Goal: Task Accomplishment & Management: Use online tool/utility

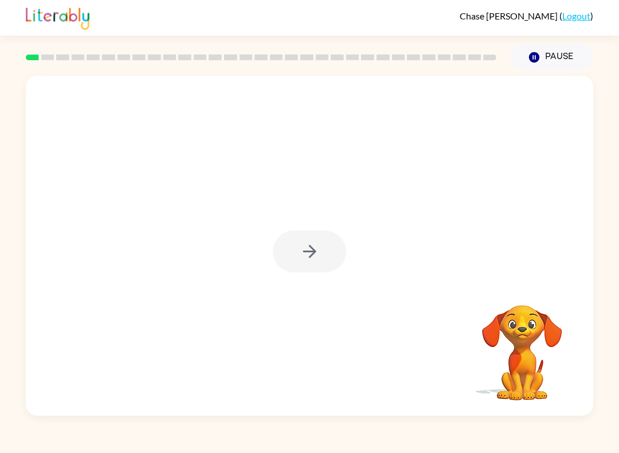
click at [312, 258] on div at bounding box center [309, 251] width 73 height 42
click at [311, 252] on icon "button" at bounding box center [308, 251] width 13 height 13
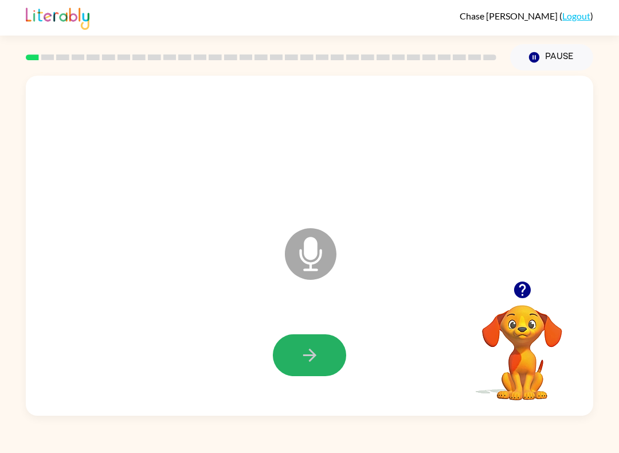
click at [324, 349] on button "button" at bounding box center [309, 355] width 73 height 42
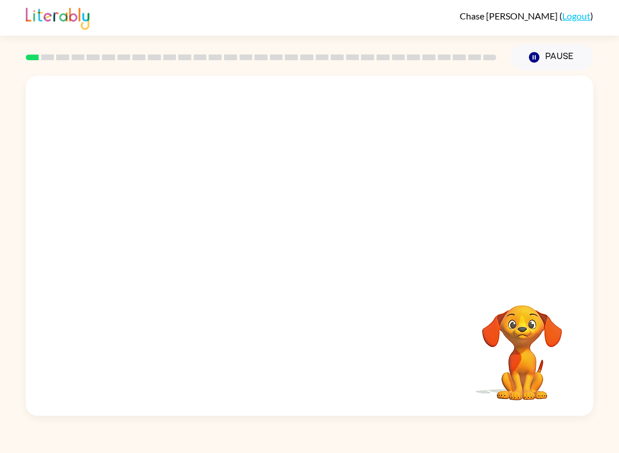
click at [547, 332] on video "Your browser must support playing .mp4 files to use Literably. Please try using…" at bounding box center [522, 344] width 115 height 115
click at [497, 344] on video "Your browser must support playing .mp4 files to use Literably. Please try using…" at bounding box center [522, 344] width 115 height 115
click at [531, 330] on video "Your browser must support playing .mp4 files to use Literably. Please try using…" at bounding box center [522, 344] width 115 height 115
click at [539, 304] on video "Your browser must support playing .mp4 files to use Literably. Please try using…" at bounding box center [522, 344] width 115 height 115
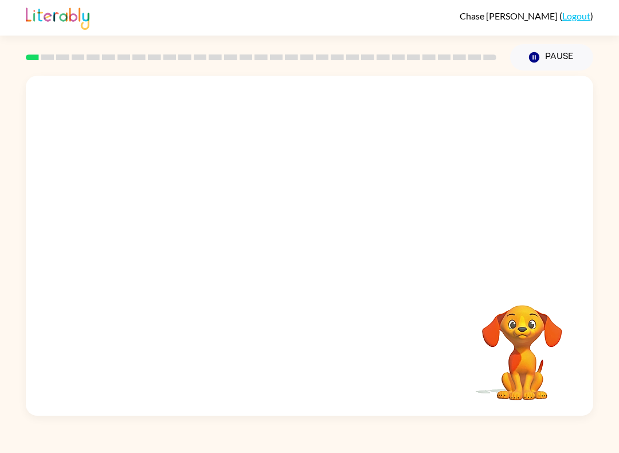
click at [545, 349] on video "Your browser must support playing .mp4 files to use Literably. Please try using…" at bounding box center [522, 344] width 115 height 115
click at [577, 340] on video "Your browser must support playing .mp4 files to use Literably. Please try using…" at bounding box center [522, 344] width 115 height 115
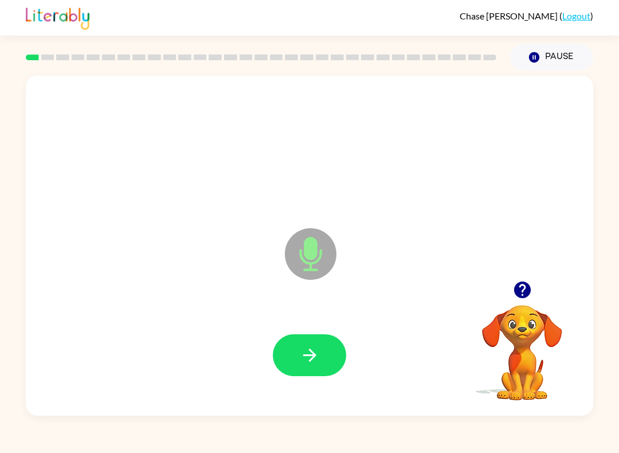
click at [522, 294] on icon "button" at bounding box center [521, 289] width 17 height 17
click at [318, 345] on icon "button" at bounding box center [310, 355] width 20 height 20
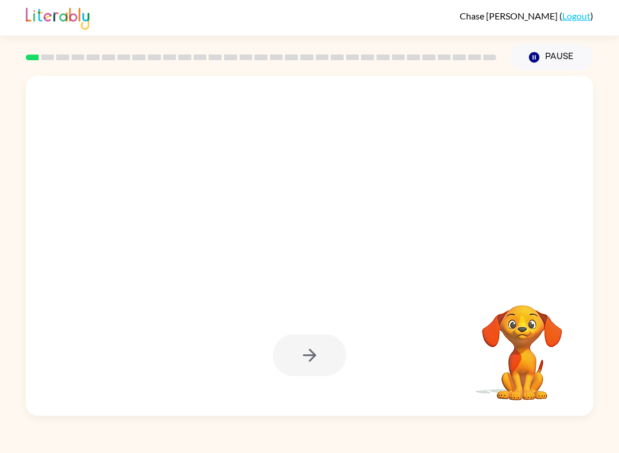
click at [294, 345] on div at bounding box center [309, 355] width 73 height 42
click at [308, 363] on div at bounding box center [309, 355] width 73 height 42
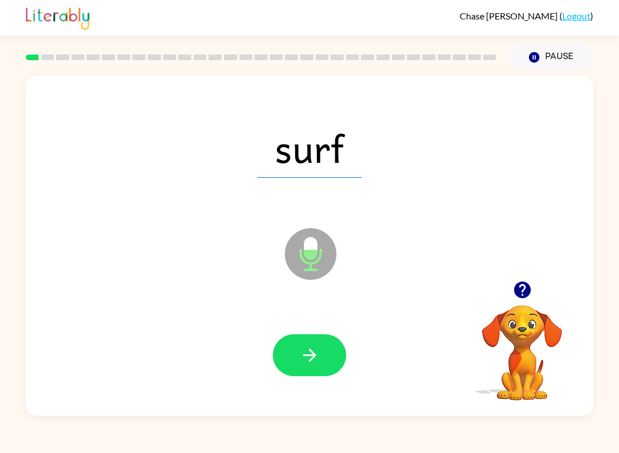
click at [314, 339] on button "button" at bounding box center [309, 355] width 73 height 42
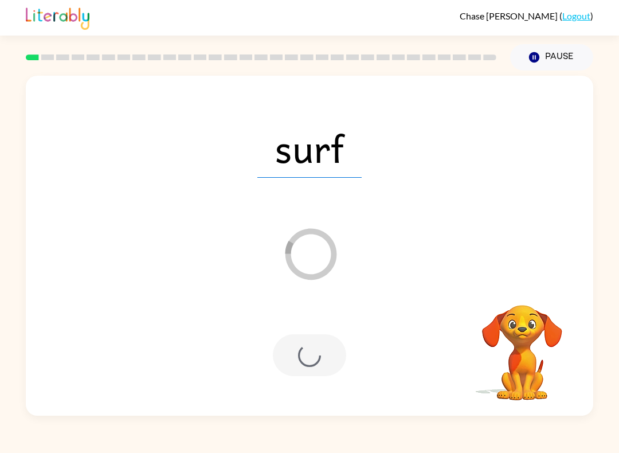
click at [512, 331] on video "Your browser must support playing .mp4 files to use Literably. Please try using…" at bounding box center [522, 344] width 115 height 115
click at [615, 77] on div "surf Loader Your response is being sent to our graders Your browser must suppor…" at bounding box center [309, 242] width 619 height 345
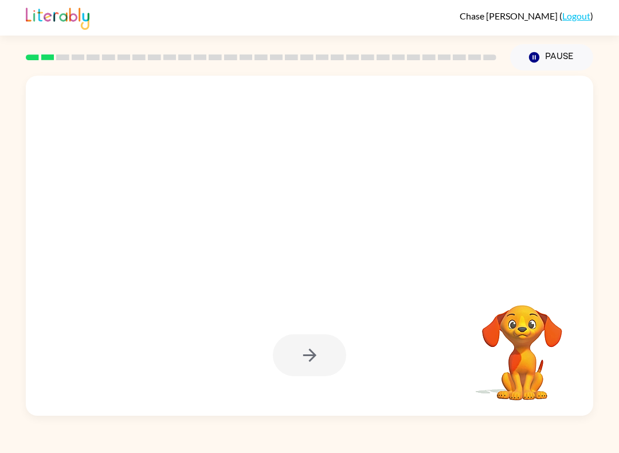
click at [317, 341] on div at bounding box center [309, 355] width 73 height 42
click at [339, 336] on div at bounding box center [309, 355] width 73 height 42
click at [333, 343] on div at bounding box center [309, 355] width 73 height 42
click at [332, 343] on div at bounding box center [309, 355] width 73 height 42
click at [323, 343] on div at bounding box center [309, 355] width 73 height 42
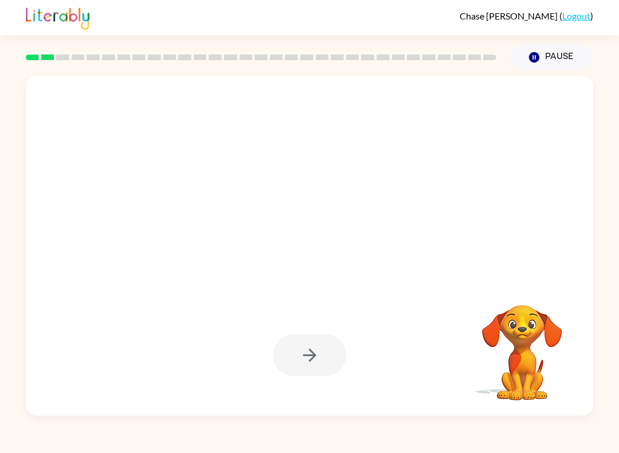
click at [316, 347] on div at bounding box center [309, 355] width 73 height 42
click at [308, 343] on div at bounding box center [309, 355] width 73 height 42
click at [307, 342] on div at bounding box center [309, 355] width 73 height 42
click at [314, 347] on div at bounding box center [309, 355] width 73 height 42
click at [314, 346] on div at bounding box center [309, 355] width 73 height 42
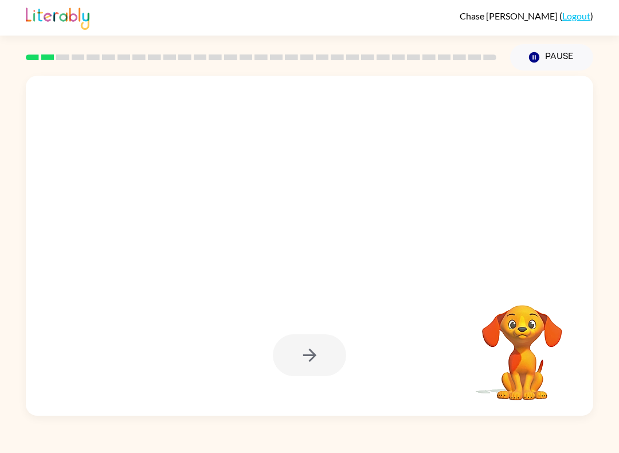
click at [551, 366] on video "Your browser must support playing .mp4 files to use Literably. Please try using…" at bounding box center [522, 344] width 115 height 115
click at [551, 365] on video "Your browser must support playing .mp4 files to use Literably. Please try using…" at bounding box center [522, 344] width 115 height 115
click at [535, 357] on video "Your browser must support playing .mp4 files to use Literably. Please try using…" at bounding box center [522, 344] width 115 height 115
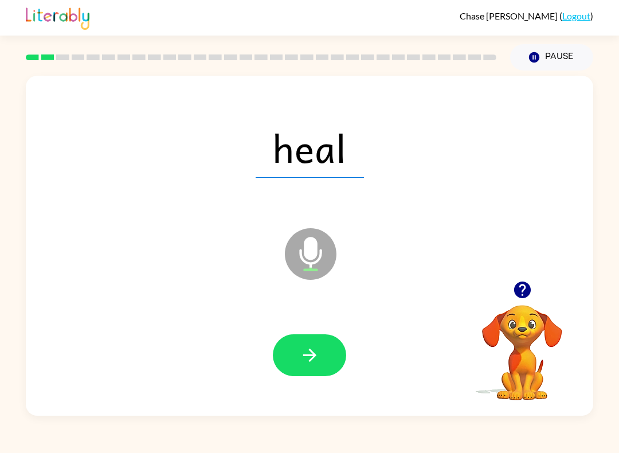
click at [301, 361] on icon "button" at bounding box center [310, 355] width 20 height 20
click at [327, 340] on button "button" at bounding box center [309, 355] width 73 height 42
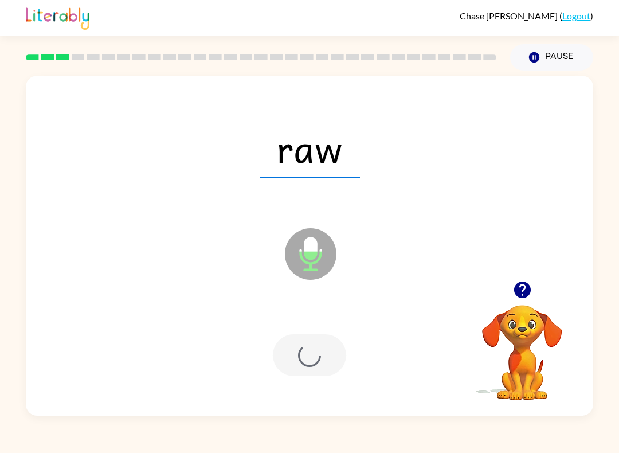
click at [315, 371] on div at bounding box center [309, 355] width 73 height 42
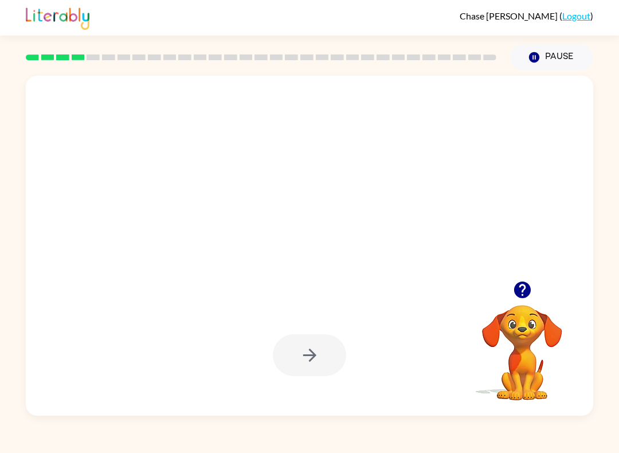
click at [332, 366] on div at bounding box center [309, 355] width 73 height 42
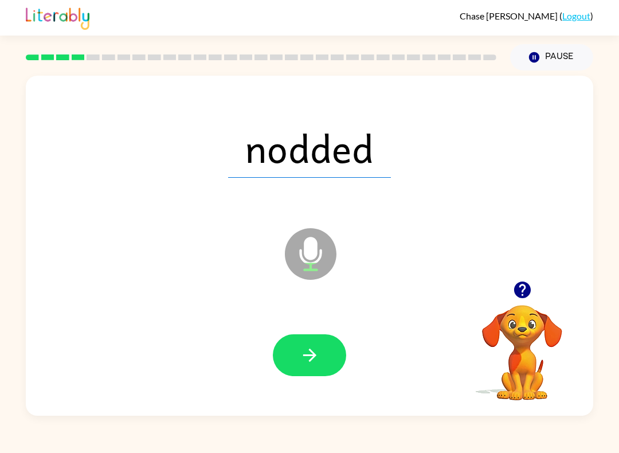
click at [311, 367] on button "button" at bounding box center [309, 355] width 73 height 42
click at [318, 359] on icon "button" at bounding box center [310, 355] width 20 height 20
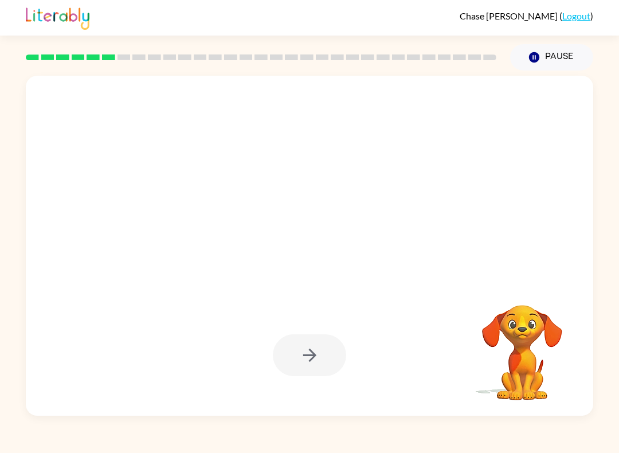
click at [335, 353] on div at bounding box center [309, 355] width 73 height 42
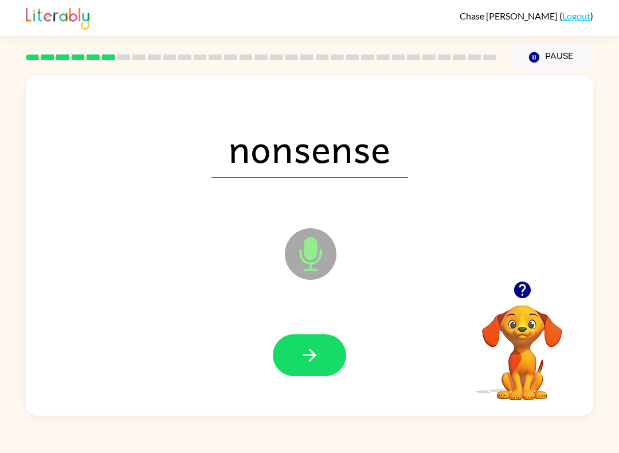
click at [308, 339] on button "button" at bounding box center [309, 355] width 73 height 42
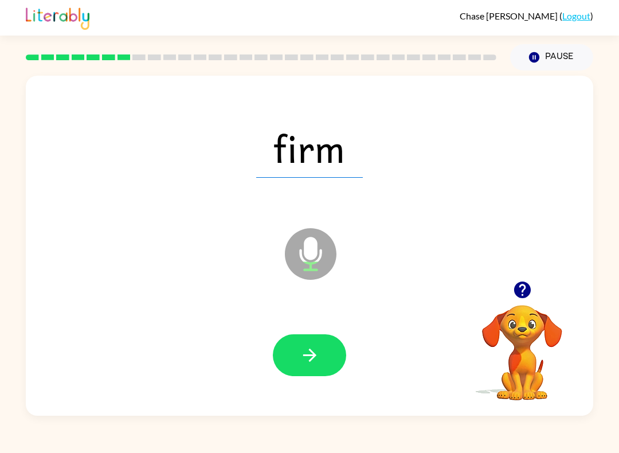
click at [311, 356] on icon "button" at bounding box center [308, 354] width 13 height 13
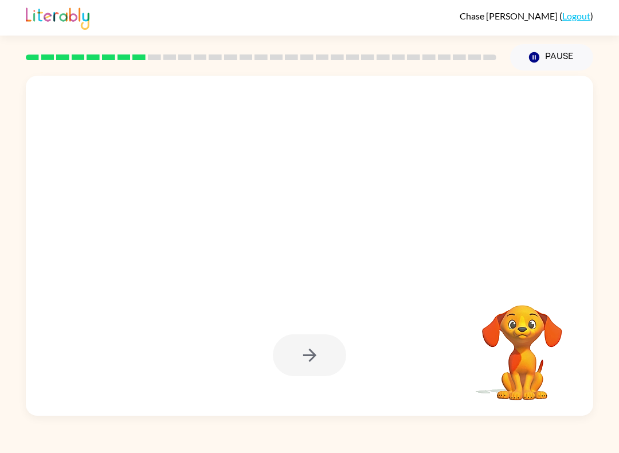
click at [321, 354] on div at bounding box center [309, 355] width 73 height 42
click at [320, 354] on div at bounding box center [309, 355] width 73 height 42
click at [318, 352] on div at bounding box center [309, 355] width 73 height 42
click at [321, 352] on div at bounding box center [309, 355] width 73 height 42
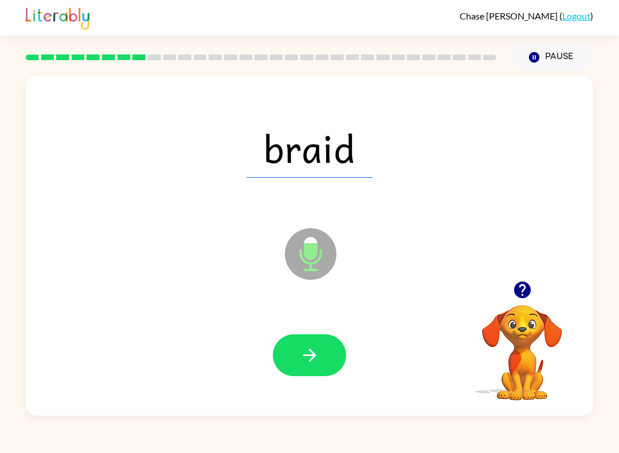
click at [328, 352] on button "button" at bounding box center [309, 355] width 73 height 42
click at [320, 355] on button "button" at bounding box center [309, 355] width 73 height 42
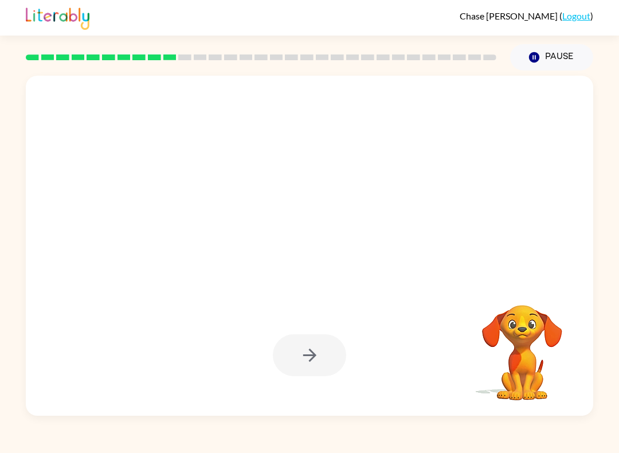
click at [535, 359] on video "Your browser must support playing .mp4 files to use Literably. Please try using…" at bounding box center [522, 344] width 115 height 115
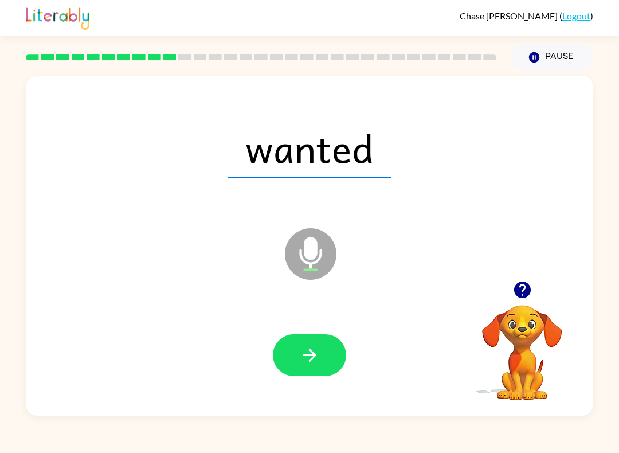
click at [329, 344] on button "button" at bounding box center [309, 355] width 73 height 42
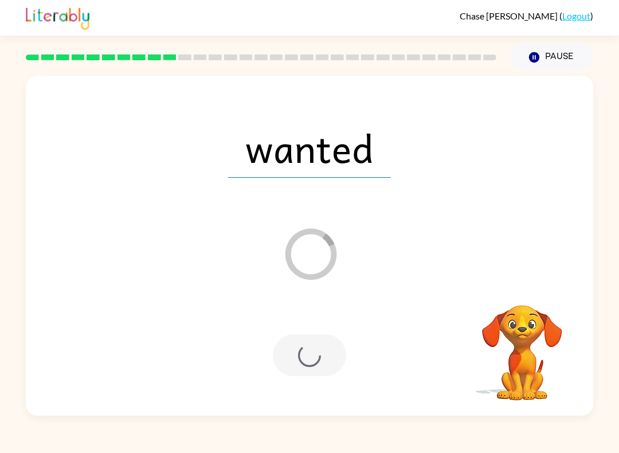
click at [544, 349] on video "Your browser must support playing .mp4 files to use Literably. Please try using…" at bounding box center [522, 344] width 115 height 115
click at [532, 360] on video "Your browser must support playing .mp4 files to use Literably. Please try using…" at bounding box center [522, 344] width 115 height 115
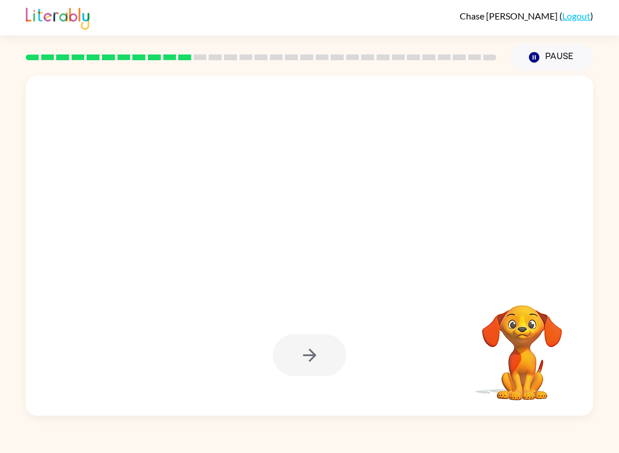
click at [536, 360] on video "Your browser must support playing .mp4 files to use Literably. Please try using…" at bounding box center [522, 344] width 115 height 115
click at [539, 358] on video "Your browser must support playing .mp4 files to use Literably. Please try using…" at bounding box center [522, 344] width 115 height 115
click at [535, 367] on video "Your browser must support playing .mp4 files to use Literably. Please try using…" at bounding box center [522, 344] width 115 height 115
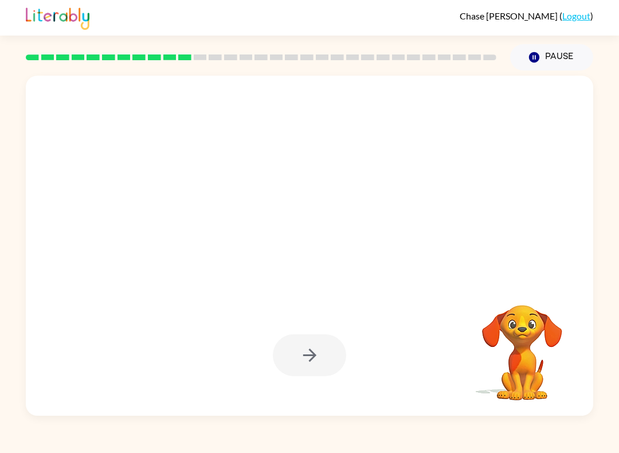
click at [317, 353] on div at bounding box center [309, 355] width 73 height 42
click at [316, 352] on div at bounding box center [309, 355] width 73 height 42
click at [315, 353] on div at bounding box center [309, 355] width 73 height 42
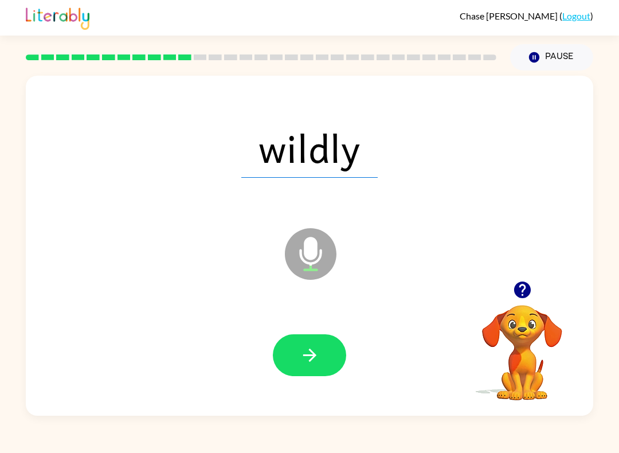
click at [328, 353] on button "button" at bounding box center [309, 355] width 73 height 42
click at [314, 368] on button "button" at bounding box center [309, 355] width 73 height 42
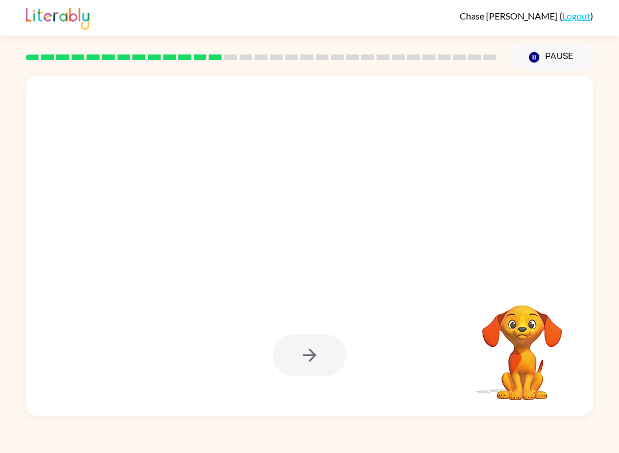
click at [537, 328] on video "Your browser must support playing .mp4 files to use Literably. Please try using…" at bounding box center [522, 344] width 115 height 115
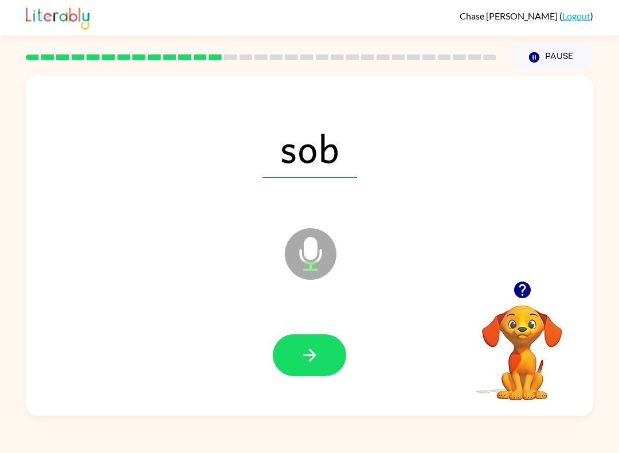
click at [310, 351] on icon "button" at bounding box center [308, 354] width 13 height 13
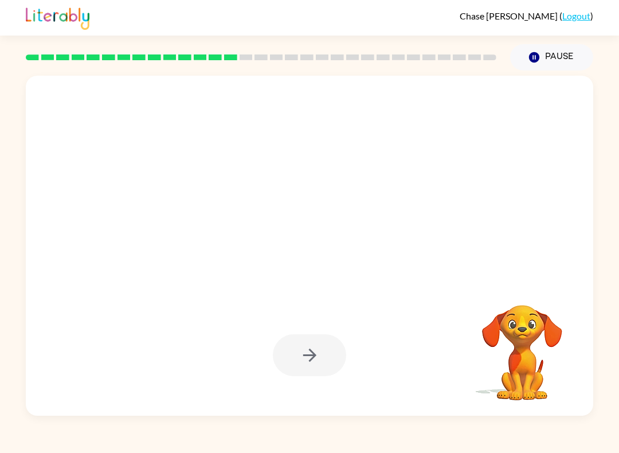
click at [532, 344] on video "Your browser must support playing .mp4 files to use Literably. Please try using…" at bounding box center [522, 344] width 115 height 115
click at [316, 349] on div at bounding box center [309, 355] width 73 height 42
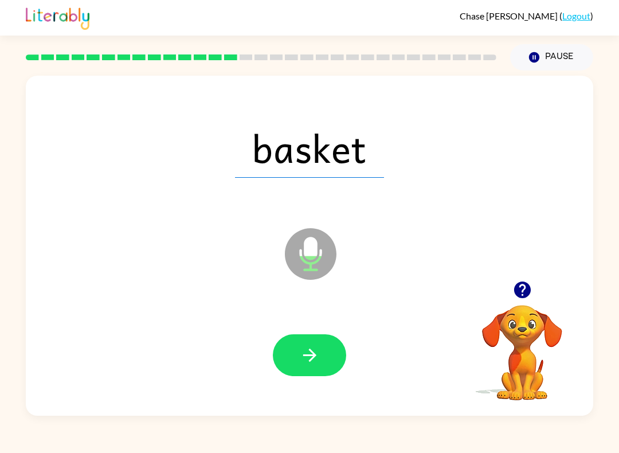
click at [315, 351] on icon "button" at bounding box center [310, 355] width 20 height 20
click at [316, 355] on icon "button" at bounding box center [310, 355] width 20 height 20
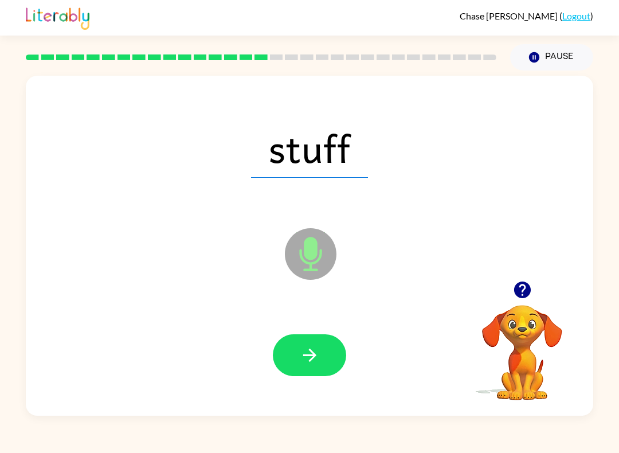
click at [321, 353] on button "button" at bounding box center [309, 355] width 73 height 42
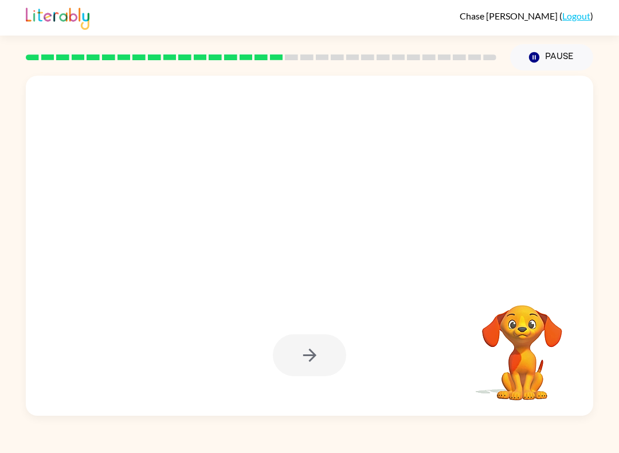
click at [536, 338] on video "Your browser must support playing .mp4 files to use Literably. Please try using…" at bounding box center [522, 344] width 115 height 115
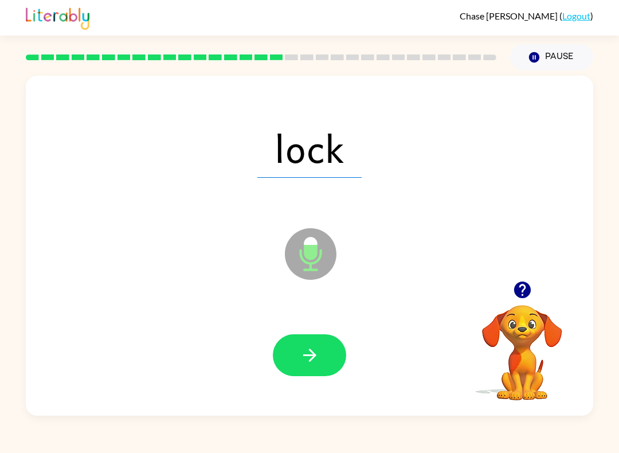
click at [315, 355] on icon "button" at bounding box center [308, 354] width 13 height 13
click at [318, 345] on icon "button" at bounding box center [310, 355] width 20 height 20
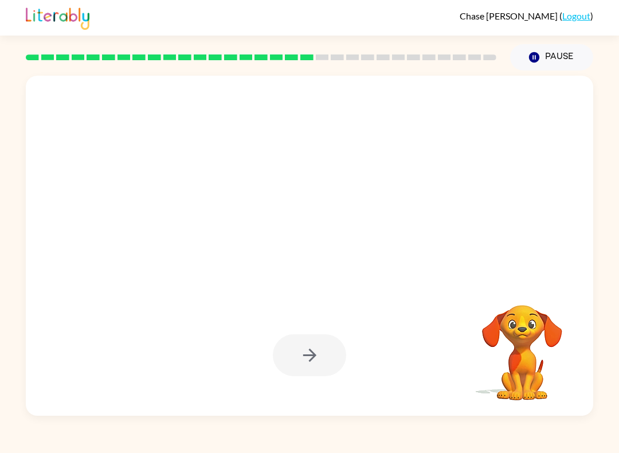
click at [531, 368] on video "Your browser must support playing .mp4 files to use Literably. Please try using…" at bounding box center [522, 344] width 115 height 115
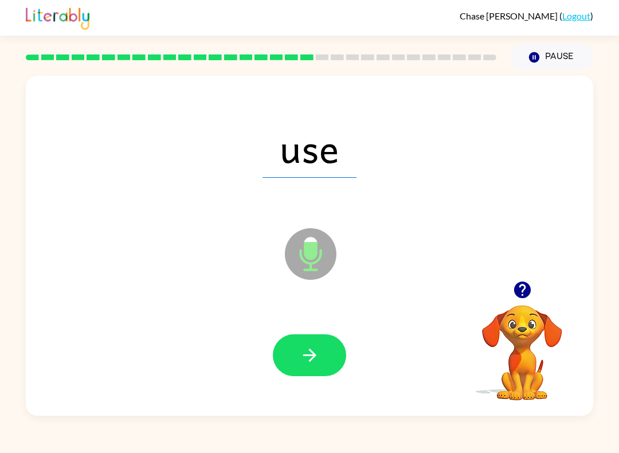
click at [332, 352] on button "button" at bounding box center [309, 355] width 73 height 42
click at [322, 348] on button "button" at bounding box center [309, 355] width 73 height 42
click at [316, 347] on icon "button" at bounding box center [310, 355] width 20 height 20
click at [313, 332] on div at bounding box center [309, 355] width 544 height 98
click at [323, 354] on button "button" at bounding box center [309, 355] width 73 height 42
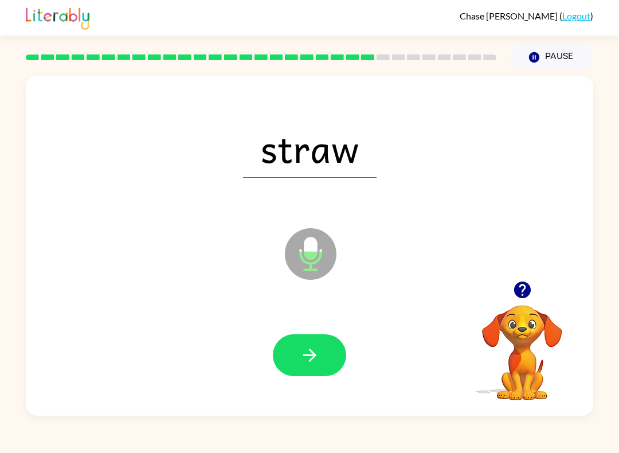
click at [317, 345] on icon "button" at bounding box center [310, 355] width 20 height 20
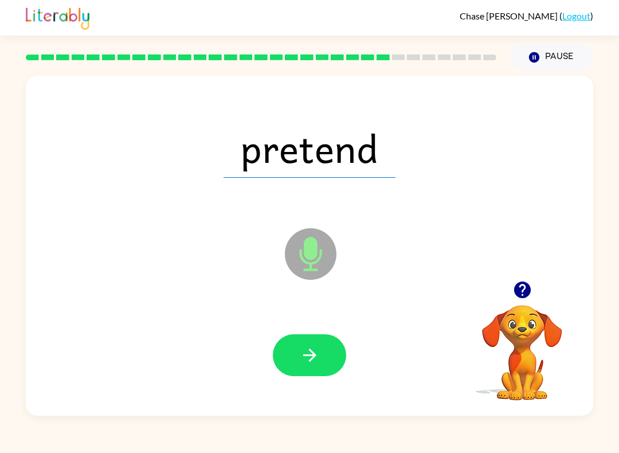
click at [315, 344] on button "button" at bounding box center [309, 355] width 73 height 42
click at [326, 352] on button "button" at bounding box center [309, 355] width 73 height 42
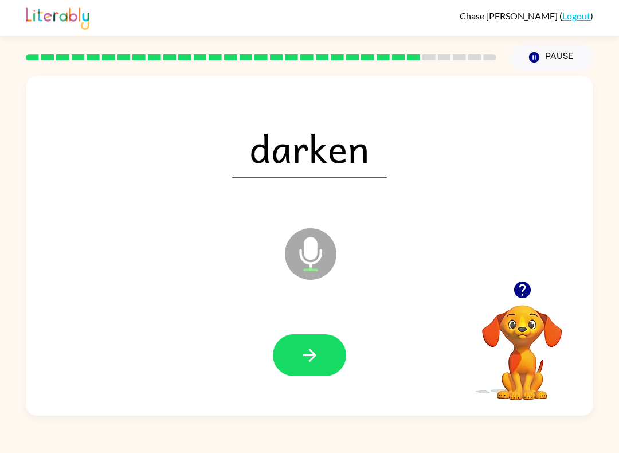
click at [511, 347] on video "Your browser must support playing .mp4 files to use Literably. Please try using…" at bounding box center [522, 344] width 115 height 115
click at [324, 356] on button "button" at bounding box center [309, 355] width 73 height 42
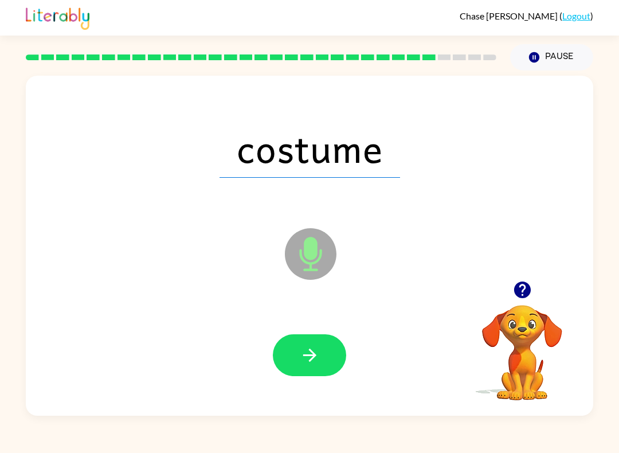
click at [315, 356] on icon "button" at bounding box center [308, 354] width 13 height 13
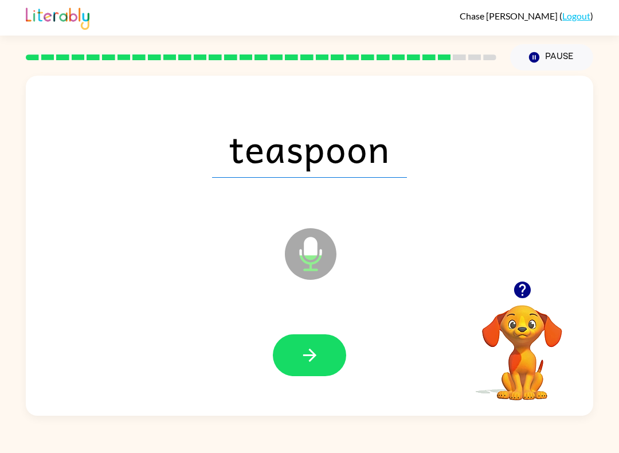
click at [323, 347] on button "button" at bounding box center [309, 355] width 73 height 42
click at [323, 358] on button "button" at bounding box center [309, 355] width 73 height 42
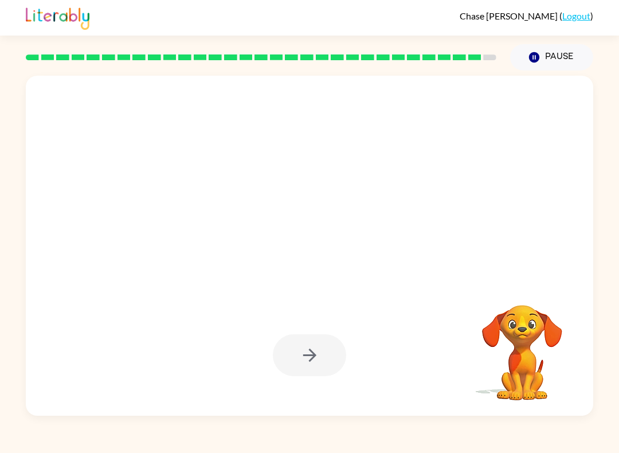
click at [547, 349] on video "Your browser must support playing .mp4 files to use Literably. Please try using…" at bounding box center [522, 344] width 115 height 115
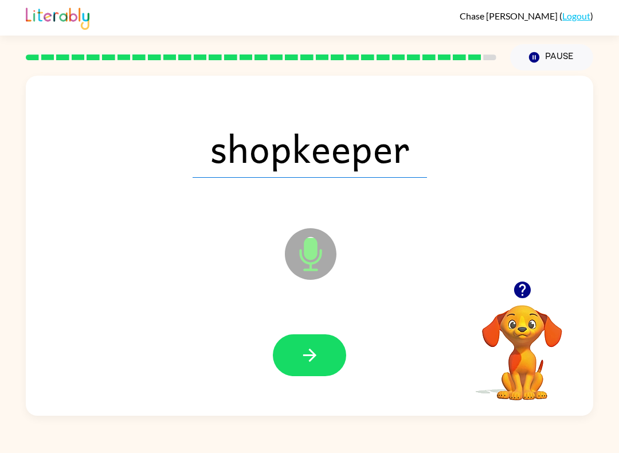
click at [315, 351] on icon "button" at bounding box center [310, 355] width 20 height 20
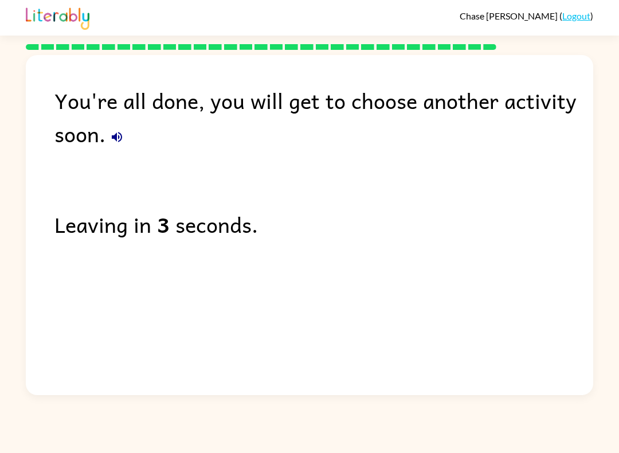
click at [435, 305] on div "You're all done, you will get to choose another activity soon. Leaving in 3 sec…" at bounding box center [309, 222] width 567 height 334
click at [434, 305] on div "You're all done, you will get to choose another activity soon. Leaving in 3 sec…" at bounding box center [309, 222] width 567 height 334
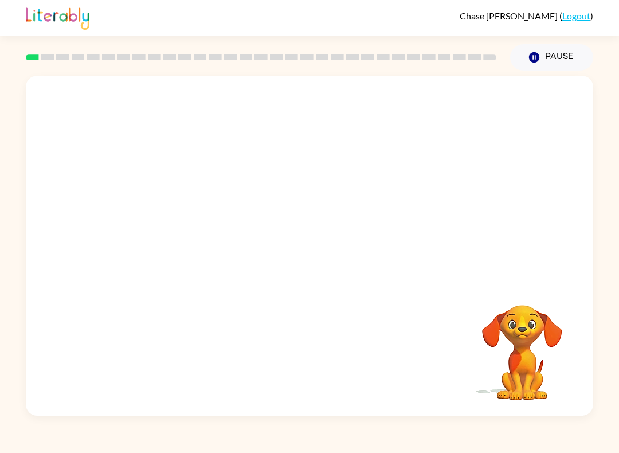
click at [551, 376] on video "Your browser must support playing .mp4 files to use Literably. Please try using…" at bounding box center [522, 344] width 115 height 115
click at [517, 368] on video "Your browser must support playing .mp4 files to use Literably. Please try using…" at bounding box center [522, 344] width 115 height 115
click at [538, 345] on video "Your browser must support playing .mp4 files to use Literably. Please try using…" at bounding box center [522, 344] width 115 height 115
click at [533, 362] on video "Your browser must support playing .mp4 files to use Literably. Please try using…" at bounding box center [522, 344] width 115 height 115
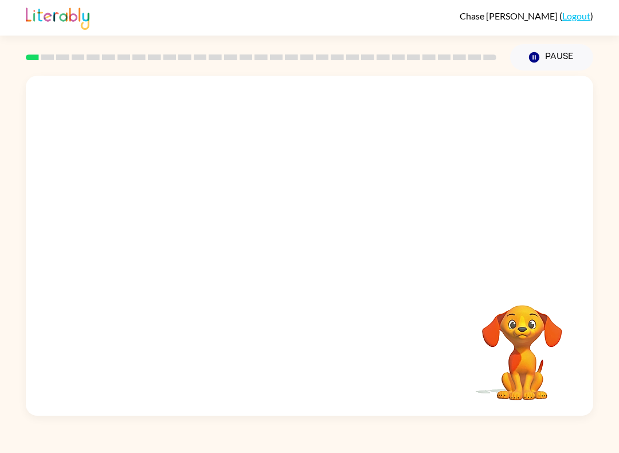
click at [533, 362] on video "Your browser must support playing .mp4 files to use Literably. Please try using…" at bounding box center [522, 344] width 115 height 115
click at [538, 369] on video "Your browser must support playing .mp4 files to use Literably. Please try using…" at bounding box center [522, 344] width 115 height 115
click at [537, 369] on video "Your browser must support playing .mp4 files to use Literably. Please try using…" at bounding box center [522, 344] width 115 height 115
click at [541, 370] on video "Your browser must support playing .mp4 files to use Literably. Please try using…" at bounding box center [522, 344] width 115 height 115
click at [541, 369] on video "Your browser must support playing .mp4 files to use Literably. Please try using…" at bounding box center [522, 344] width 115 height 115
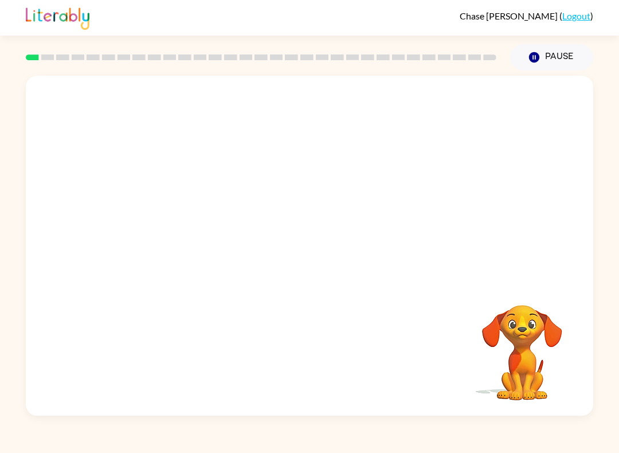
click at [542, 369] on video "Your browser must support playing .mp4 files to use Literably. Please try using…" at bounding box center [522, 344] width 115 height 115
click at [531, 380] on video "Your browser must support playing .mp4 files to use Literably. Please try using…" at bounding box center [522, 344] width 115 height 115
click at [541, 349] on video "Your browser must support playing .mp4 files to use Literably. Please try using…" at bounding box center [522, 344] width 115 height 115
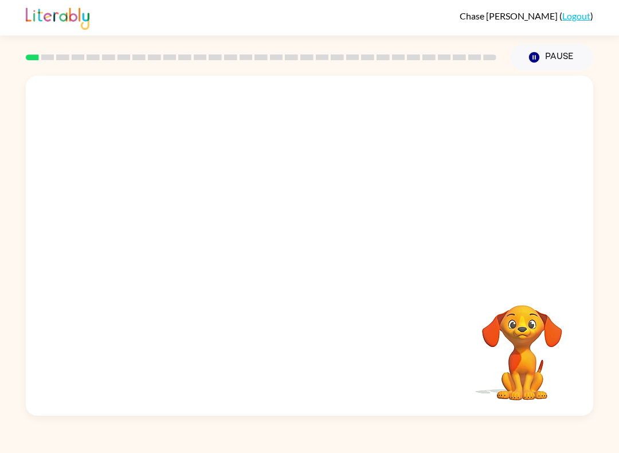
click at [542, 352] on video "Your browser must support playing .mp4 files to use Literably. Please try using…" at bounding box center [522, 344] width 115 height 115
click at [541, 355] on video "Your browser must support playing .mp4 files to use Literably. Please try using…" at bounding box center [522, 344] width 115 height 115
click at [541, 360] on video "Your browser must support playing .mp4 files to use Literably. Please try using…" at bounding box center [522, 344] width 115 height 115
click at [544, 371] on video "Your browser must support playing .mp4 files to use Literably. Please try using…" at bounding box center [522, 344] width 115 height 115
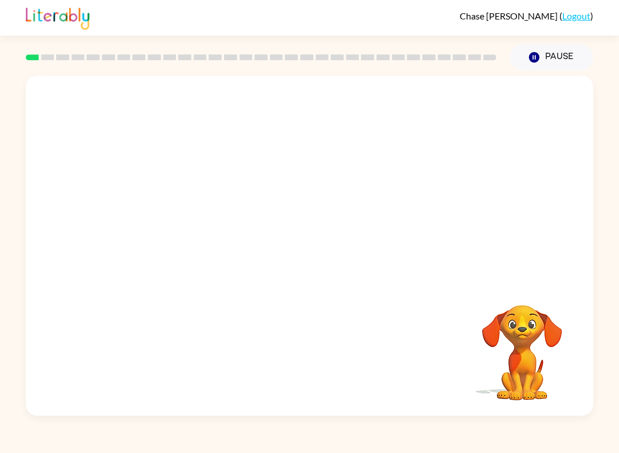
click at [537, 372] on video "Your browser must support playing .mp4 files to use Literably. Please try using…" at bounding box center [522, 344] width 115 height 115
click at [537, 371] on video "Your browser must support playing .mp4 files to use Literably. Please try using…" at bounding box center [522, 344] width 115 height 115
click at [527, 377] on video "Your browser must support playing .mp4 files to use Literably. Please try using…" at bounding box center [522, 344] width 115 height 115
click at [525, 378] on video "Your browser must support playing .mp4 files to use Literably. Please try using…" at bounding box center [522, 344] width 115 height 115
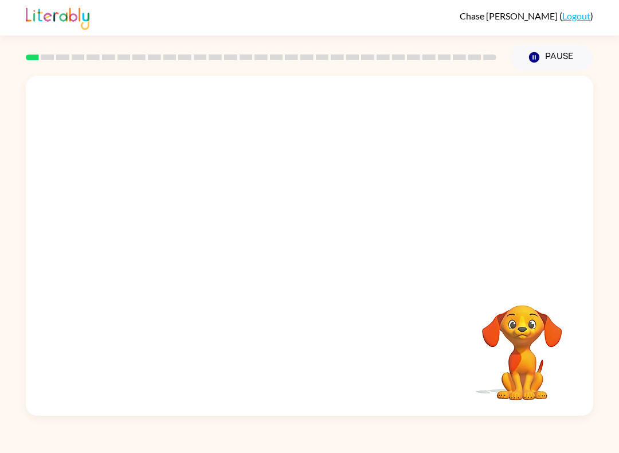
click at [525, 377] on video "Your browser must support playing .mp4 files to use Literably. Please try using…" at bounding box center [522, 344] width 115 height 115
click at [524, 381] on video "Your browser must support playing .mp4 files to use Literably. Please try using…" at bounding box center [522, 344] width 115 height 115
click at [528, 379] on video "Your browser must support playing .mp4 files to use Literably. Please try using…" at bounding box center [522, 344] width 115 height 115
click at [528, 378] on video "Your browser must support playing .mp4 files to use Literably. Please try using…" at bounding box center [522, 344] width 115 height 115
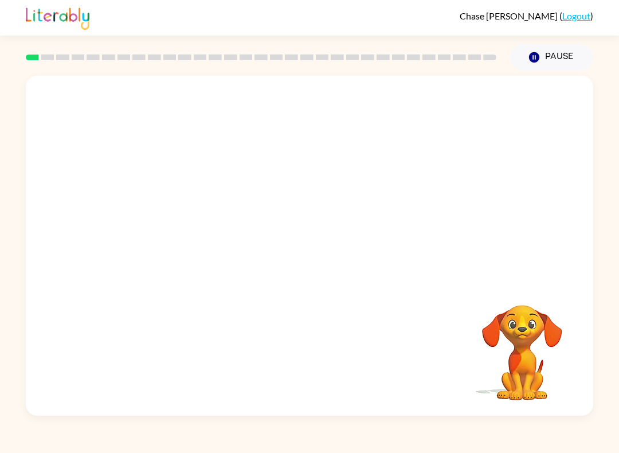
click at [528, 377] on video "Your browser must support playing .mp4 files to use Literably. Please try using…" at bounding box center [522, 344] width 115 height 115
click at [526, 379] on video "Your browser must support playing .mp4 files to use Literably. Please try using…" at bounding box center [522, 344] width 115 height 115
click at [526, 378] on video "Your browser must support playing .mp4 files to use Literably. Please try using…" at bounding box center [522, 344] width 115 height 115
click at [527, 376] on video "Your browser must support playing .mp4 files to use Literably. Please try using…" at bounding box center [522, 344] width 115 height 115
click at [525, 378] on video "Your browser must support playing .mp4 files to use Literably. Please try using…" at bounding box center [522, 344] width 115 height 115
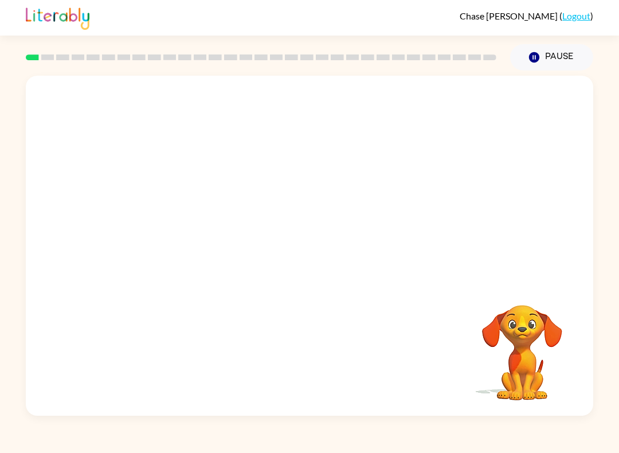
click at [527, 377] on video "Your browser must support playing .mp4 files to use Literably. Please try using…" at bounding box center [522, 344] width 115 height 115
click at [525, 378] on video "Your browser must support playing .mp4 files to use Literably. Please try using…" at bounding box center [522, 344] width 115 height 115
click at [525, 377] on video "Your browser must support playing .mp4 files to use Literably. Please try using…" at bounding box center [522, 344] width 115 height 115
click at [525, 378] on video "Your browser must support playing .mp4 files to use Literably. Please try using…" at bounding box center [522, 344] width 115 height 115
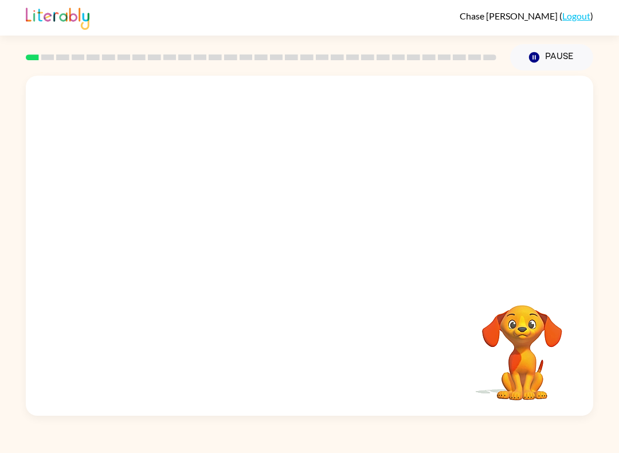
click at [524, 376] on video "Your browser must support playing .mp4 files to use Literably. Please try using…" at bounding box center [522, 344] width 115 height 115
click at [529, 375] on video "Your browser must support playing .mp4 files to use Literably. Please try using…" at bounding box center [522, 344] width 115 height 115
click at [528, 375] on video "Your browser must support playing .mp4 files to use Literably. Please try using…" at bounding box center [522, 344] width 115 height 115
click at [532, 370] on video "Your browser must support playing .mp4 files to use Literably. Please try using…" at bounding box center [522, 344] width 115 height 115
click at [531, 372] on video "Your browser must support playing .mp4 files to use Literably. Please try using…" at bounding box center [522, 344] width 115 height 115
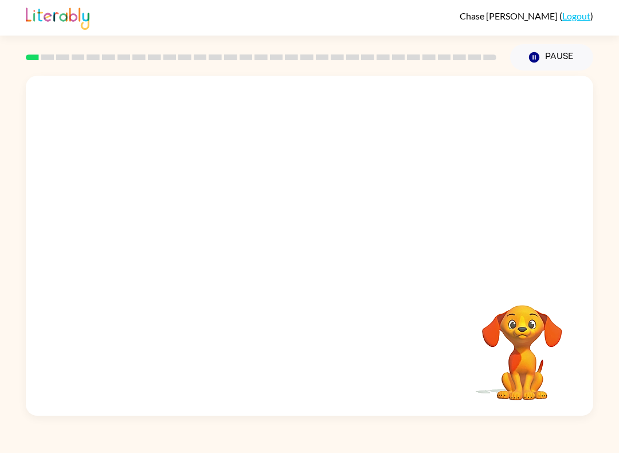
click at [530, 371] on video "Your browser must support playing .mp4 files to use Literably. Please try using…" at bounding box center [522, 344] width 115 height 115
click at [529, 372] on video "Your browser must support playing .mp4 files to use Literably. Please try using…" at bounding box center [522, 344] width 115 height 115
click at [526, 332] on video "Your browser must support playing .mp4 files to use Literably. Please try using…" at bounding box center [522, 344] width 115 height 115
click at [543, 324] on video "Your browser must support playing .mp4 files to use Literably. Please try using…" at bounding box center [522, 344] width 115 height 115
click at [542, 324] on video "Your browser must support playing .mp4 files to use Literably. Please try using…" at bounding box center [522, 344] width 115 height 115
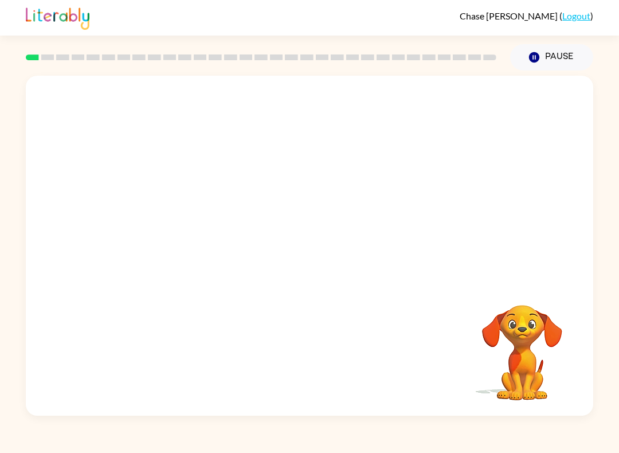
click at [541, 332] on video "Your browser must support playing .mp4 files to use Literably. Please try using…" at bounding box center [522, 344] width 115 height 115
click at [540, 332] on video "Your browser must support playing .mp4 files to use Literably. Please try using…" at bounding box center [522, 344] width 115 height 115
click at [533, 337] on video "Your browser must support playing .mp4 files to use Literably. Please try using…" at bounding box center [522, 344] width 115 height 115
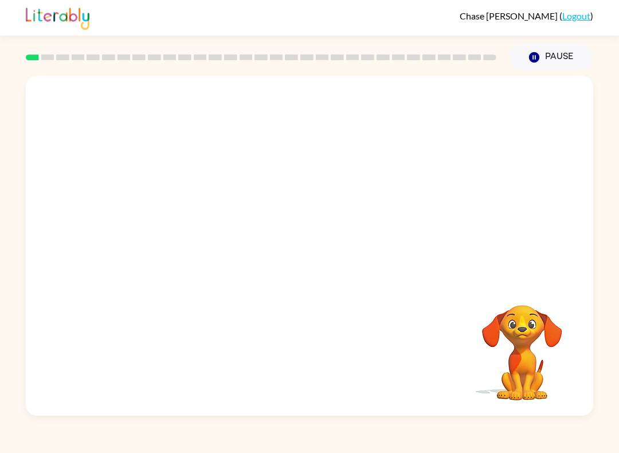
click at [538, 335] on video "Your browser must support playing .mp4 files to use Literably. Please try using…" at bounding box center [522, 344] width 115 height 115
click at [529, 342] on video "Your browser must support playing .mp4 files to use Literably. Please try using…" at bounding box center [522, 344] width 115 height 115
click at [531, 343] on video "Your browser must support playing .mp4 files to use Literably. Please try using…" at bounding box center [522, 344] width 115 height 115
click at [530, 343] on video "Your browser must support playing .mp4 files to use Literably. Please try using…" at bounding box center [522, 344] width 115 height 115
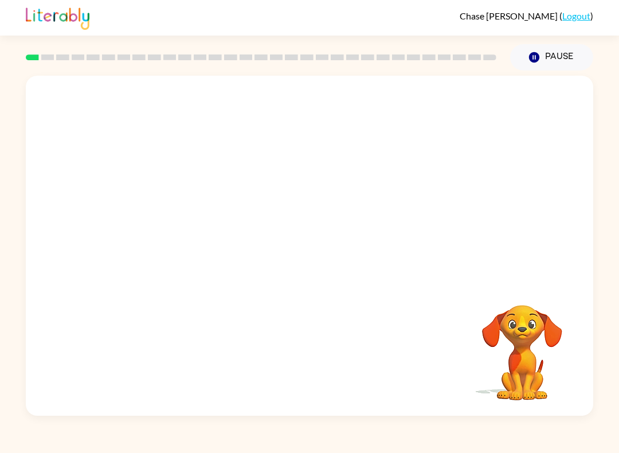
click at [531, 345] on video "Your browser must support playing .mp4 files to use Literably. Please try using…" at bounding box center [522, 344] width 115 height 115
click at [419, 112] on video "Your browser must support playing .mp4 files to use Literably. Please try using…" at bounding box center [309, 178] width 567 height 205
click at [372, 122] on video "Your browser must support playing .mp4 files to use Literably. Please try using…" at bounding box center [309, 178] width 567 height 205
click at [423, 105] on video "Your browser must support playing .mp4 files to use Literably. Please try using…" at bounding box center [309, 178] width 567 height 205
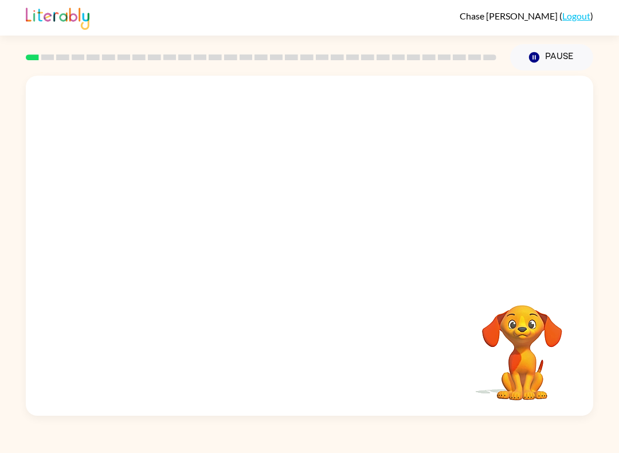
click at [423, 105] on video "Your browser must support playing .mp4 files to use Literably. Please try using…" at bounding box center [309, 178] width 567 height 205
click at [419, 108] on video "Your browser must support playing .mp4 files to use Literably. Please try using…" at bounding box center [309, 178] width 567 height 205
click at [408, 111] on video "Your browser must support playing .mp4 files to use Literably. Please try using…" at bounding box center [309, 178] width 567 height 205
click at [411, 113] on video "Your browser must support playing .mp4 files to use Literably. Please try using…" at bounding box center [309, 178] width 567 height 205
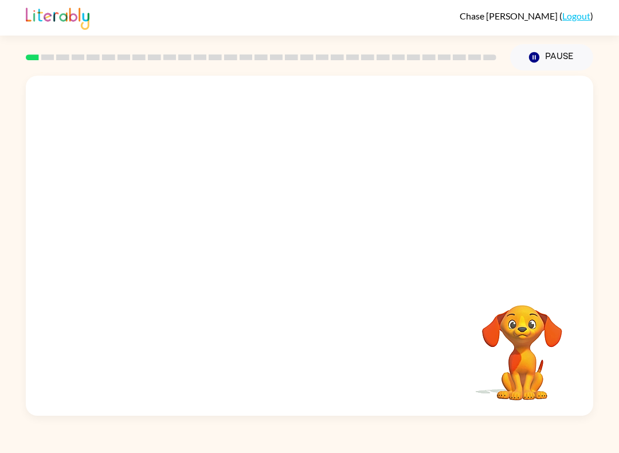
click at [424, 109] on video "Your browser must support playing .mp4 files to use Literably. Please try using…" at bounding box center [309, 178] width 567 height 205
click at [429, 130] on video "Your browser must support playing .mp4 files to use Literably. Please try using…" at bounding box center [309, 178] width 567 height 205
click at [446, 117] on video "Your browser must support playing .mp4 files to use Literably. Please try using…" at bounding box center [309, 178] width 567 height 205
click at [459, 109] on video "Your browser must support playing .mp4 files to use Literably. Please try using…" at bounding box center [309, 178] width 567 height 205
click at [320, 247] on div at bounding box center [309, 251] width 73 height 42
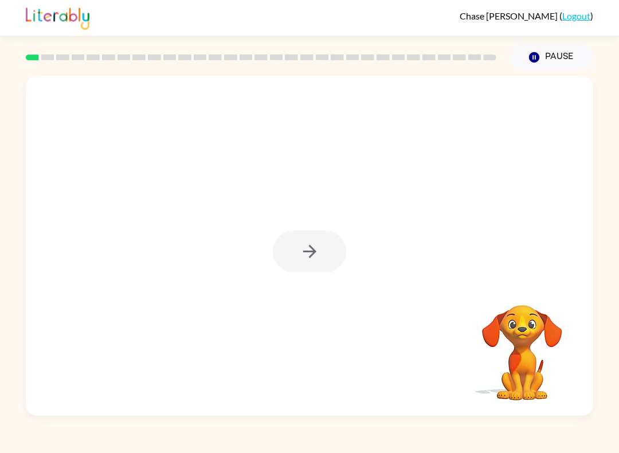
click at [320, 252] on div at bounding box center [309, 251] width 73 height 42
click at [318, 246] on div at bounding box center [309, 251] width 73 height 42
click at [319, 244] on div at bounding box center [309, 251] width 73 height 42
click at [318, 254] on div at bounding box center [309, 251] width 73 height 42
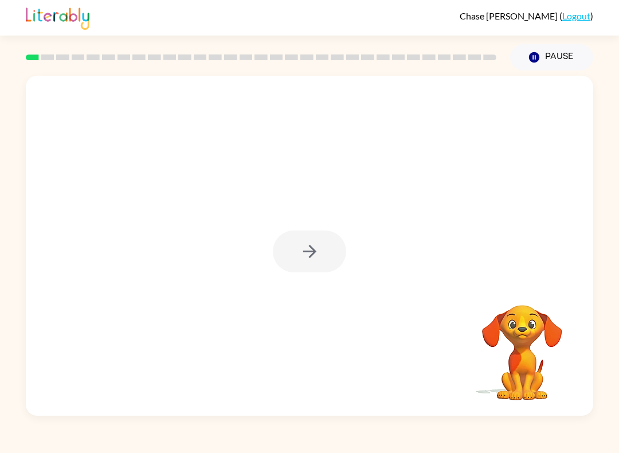
click at [321, 253] on div at bounding box center [309, 251] width 73 height 42
click at [331, 250] on div at bounding box center [309, 251] width 73 height 42
click at [323, 257] on button "button" at bounding box center [309, 251] width 73 height 42
click at [323, 256] on div at bounding box center [309, 178] width 567 height 205
click at [320, 249] on div at bounding box center [309, 178] width 567 height 205
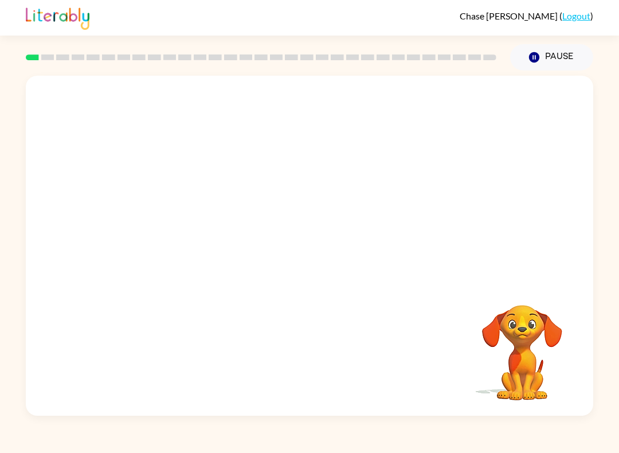
click at [560, 358] on video "Your browser must support playing .mp4 files to use Literably. Please try using…" at bounding box center [522, 344] width 115 height 115
click at [546, 318] on video "Your browser must support playing .mp4 files to use Literably. Please try using…" at bounding box center [522, 344] width 115 height 115
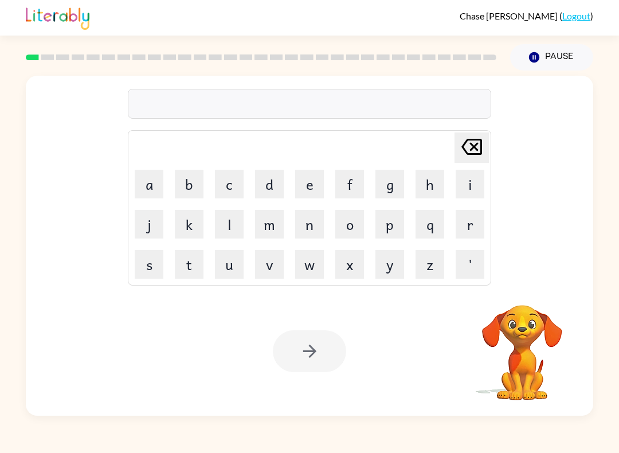
click at [396, 112] on div at bounding box center [309, 104] width 363 height 30
click at [403, 96] on div at bounding box center [309, 104] width 363 height 30
click at [331, 99] on div at bounding box center [309, 104] width 363 height 30
click at [309, 97] on div at bounding box center [309, 104] width 363 height 30
click at [423, 102] on div at bounding box center [309, 104] width 363 height 30
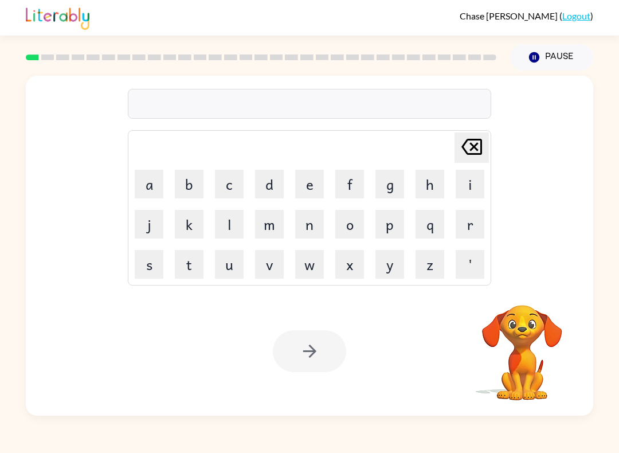
click at [423, 101] on div at bounding box center [309, 104] width 363 height 30
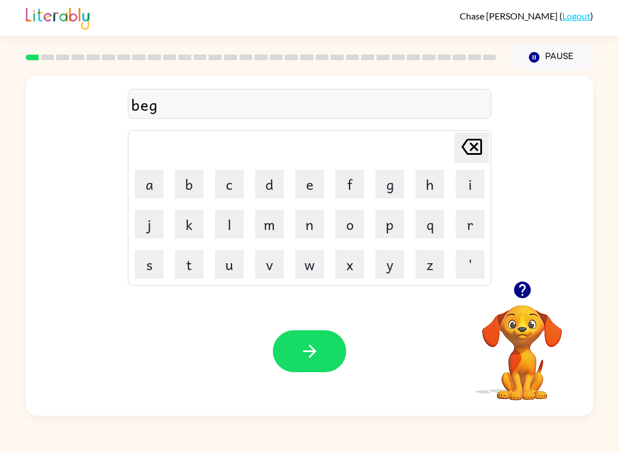
click at [311, 346] on icon "button" at bounding box center [308, 350] width 13 height 13
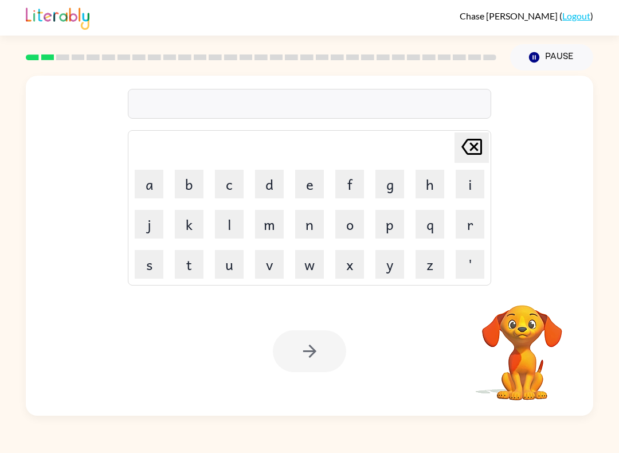
click at [431, 101] on div at bounding box center [309, 104] width 363 height 30
click at [435, 100] on div at bounding box center [309, 104] width 363 height 30
click at [463, 104] on div at bounding box center [309, 104] width 363 height 30
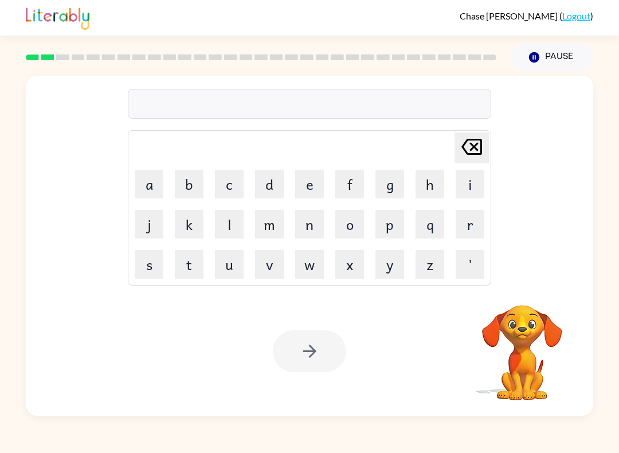
click at [444, 114] on div at bounding box center [309, 104] width 363 height 30
click at [443, 114] on div at bounding box center [309, 104] width 363 height 30
click at [444, 104] on div at bounding box center [309, 104] width 363 height 30
click at [443, 104] on div at bounding box center [309, 104] width 363 height 30
click at [441, 107] on div at bounding box center [309, 104] width 363 height 30
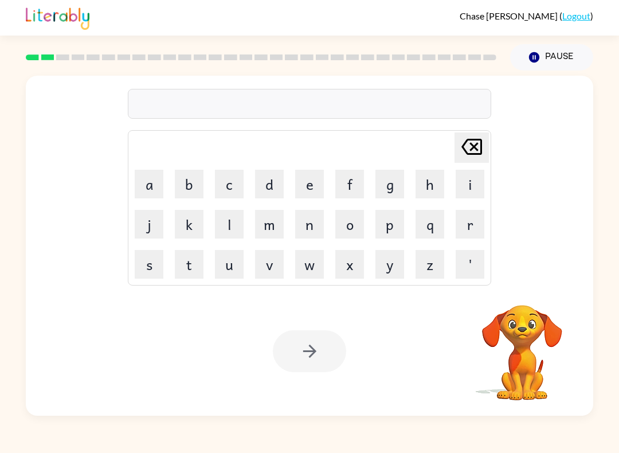
click at [440, 106] on div at bounding box center [309, 104] width 363 height 30
click at [435, 91] on div at bounding box center [309, 104] width 363 height 30
click at [434, 91] on div at bounding box center [309, 104] width 363 height 30
click at [431, 97] on div at bounding box center [309, 104] width 363 height 30
click at [421, 110] on div at bounding box center [309, 104] width 363 height 30
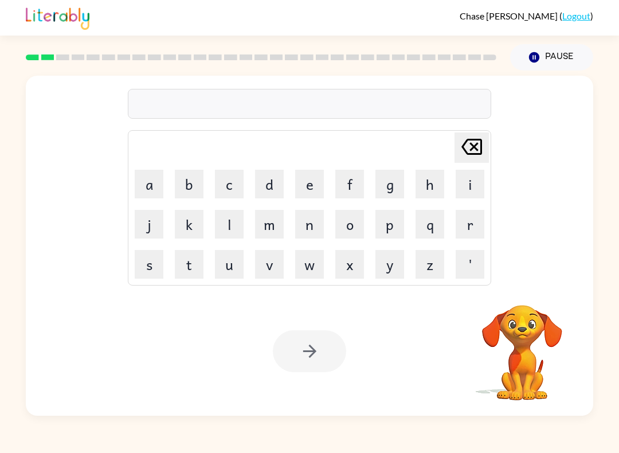
click at [431, 101] on div at bounding box center [309, 104] width 363 height 30
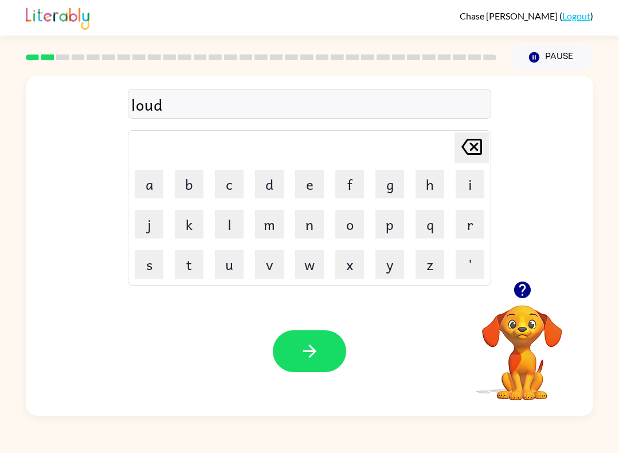
click at [320, 351] on button "button" at bounding box center [309, 351] width 73 height 42
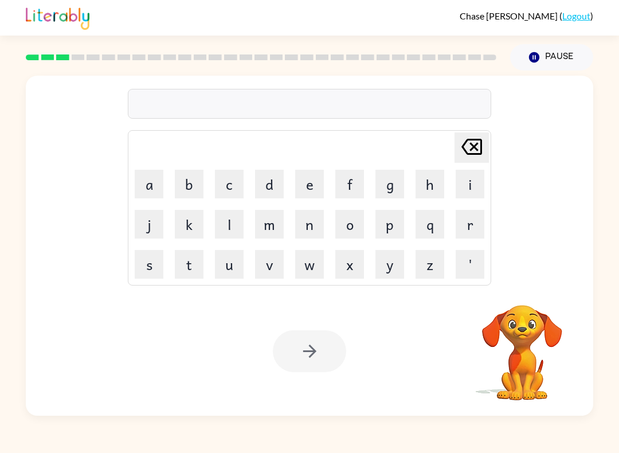
click at [368, 112] on div at bounding box center [309, 104] width 363 height 30
click at [532, 313] on video "Your browser must support playing .mp4 files to use Literably. Please try using…" at bounding box center [522, 344] width 115 height 115
click at [414, 111] on div at bounding box center [309, 104] width 363 height 30
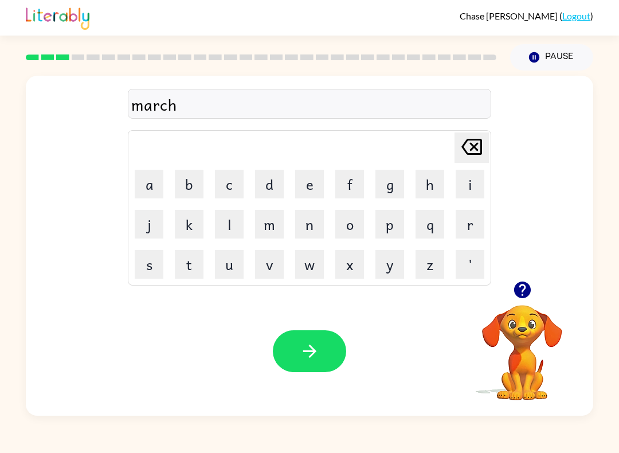
click at [333, 348] on button "button" at bounding box center [309, 351] width 73 height 42
click at [333, 348] on div at bounding box center [309, 351] width 73 height 42
click at [341, 336] on div at bounding box center [309, 351] width 73 height 42
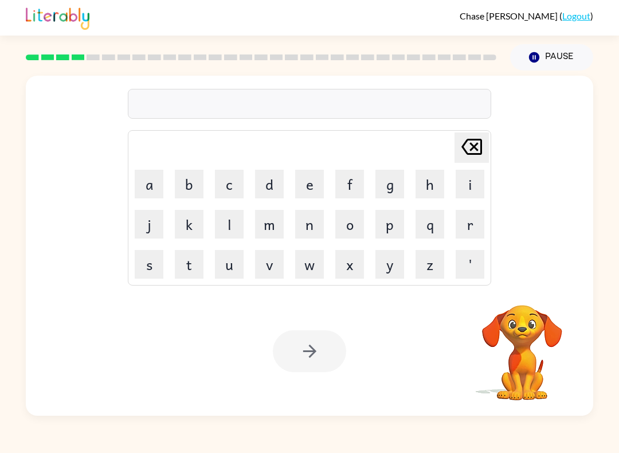
click at [353, 127] on div "Delete Delete last character input a b c d e f g h i j k l m n o p q r s t u v …" at bounding box center [309, 179] width 363 height 214
click at [352, 127] on div "Delete Delete last character input a b c d e f g h i j k l m n o p q r s t u v …" at bounding box center [309, 179] width 363 height 214
click at [536, 321] on video "Your browser must support playing .mp4 files to use Literably. Please try using…" at bounding box center [522, 344] width 115 height 115
click at [344, 156] on td "Delete Delete last character input" at bounding box center [309, 148] width 360 height 32
click at [344, 155] on td "Delete Delete last character input" at bounding box center [309, 148] width 360 height 32
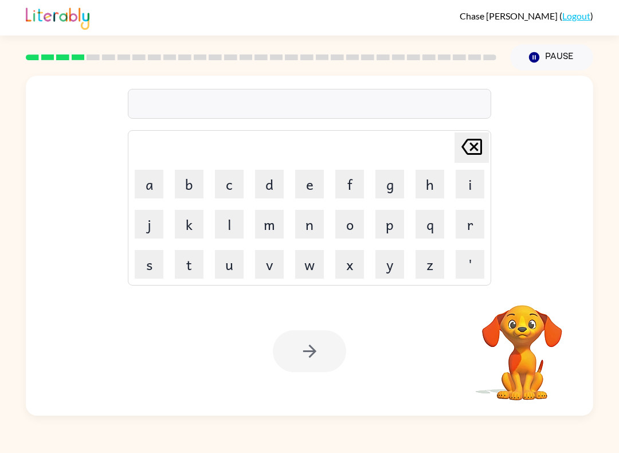
click at [366, 100] on div at bounding box center [309, 104] width 363 height 30
click at [366, 98] on div at bounding box center [309, 104] width 363 height 30
click at [389, 107] on div at bounding box center [309, 104] width 363 height 30
click at [398, 104] on div at bounding box center [309, 104] width 363 height 30
click at [397, 104] on div at bounding box center [309, 104] width 363 height 30
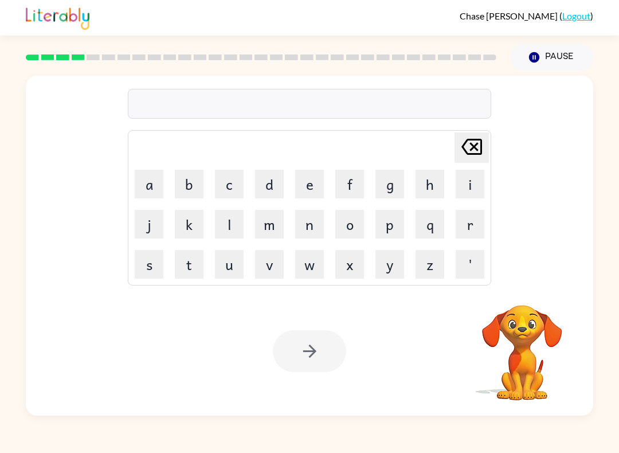
click at [402, 115] on div at bounding box center [309, 104] width 363 height 30
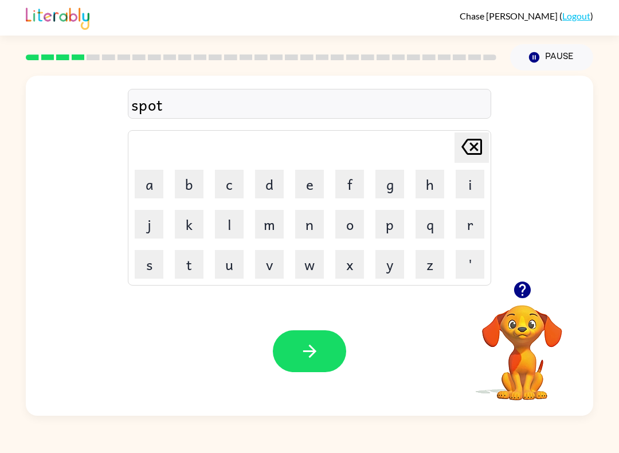
click at [308, 349] on icon "button" at bounding box center [310, 351] width 20 height 20
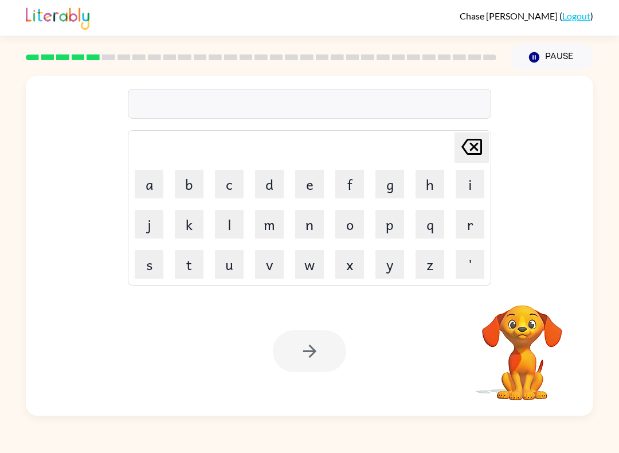
click at [409, 103] on div at bounding box center [309, 104] width 363 height 30
click at [441, 87] on div "Delete Delete last character input a b c d e f g h i j k l m n o p q r s t u v …" at bounding box center [309, 179] width 363 height 214
click at [444, 97] on div at bounding box center [309, 104] width 363 height 30
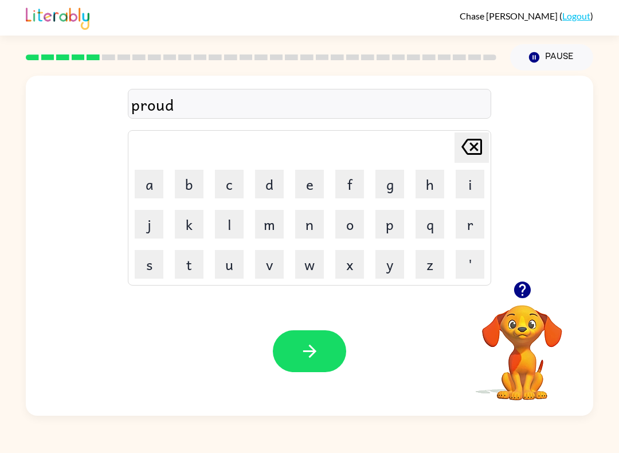
click at [348, 341] on div "Your browser must support playing .mp4 files to use Literably. Please try using…" at bounding box center [309, 350] width 567 height 129
click at [321, 356] on button "button" at bounding box center [309, 351] width 73 height 42
click at [317, 353] on div at bounding box center [309, 351] width 73 height 42
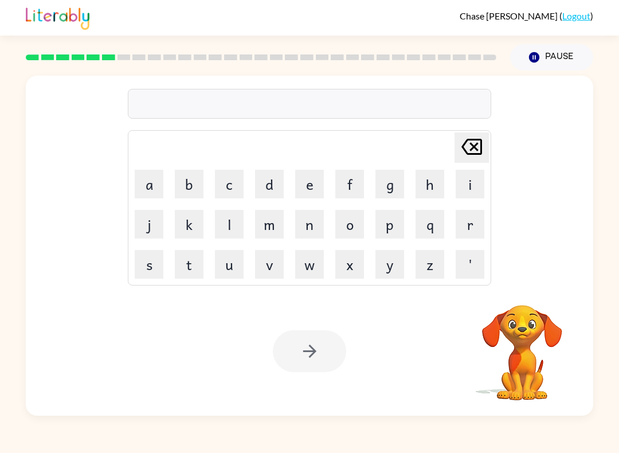
click at [417, 117] on div at bounding box center [309, 104] width 363 height 30
click at [431, 102] on div at bounding box center [309, 104] width 363 height 30
click at [439, 107] on div at bounding box center [309, 104] width 363 height 30
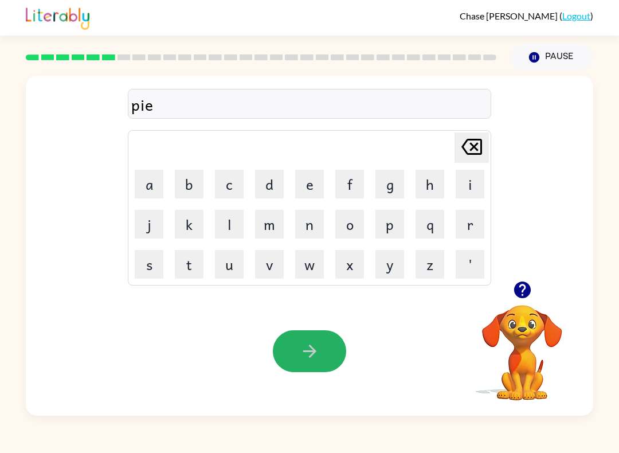
click at [333, 365] on button "button" at bounding box center [309, 351] width 73 height 42
click at [333, 364] on div at bounding box center [309, 351] width 73 height 42
click at [324, 352] on div at bounding box center [309, 351] width 73 height 42
click at [325, 384] on div "Your browser must support playing .mp4 files to use Literably. Please try using…" at bounding box center [309, 350] width 567 height 129
click at [337, 344] on button "button" at bounding box center [309, 351] width 73 height 42
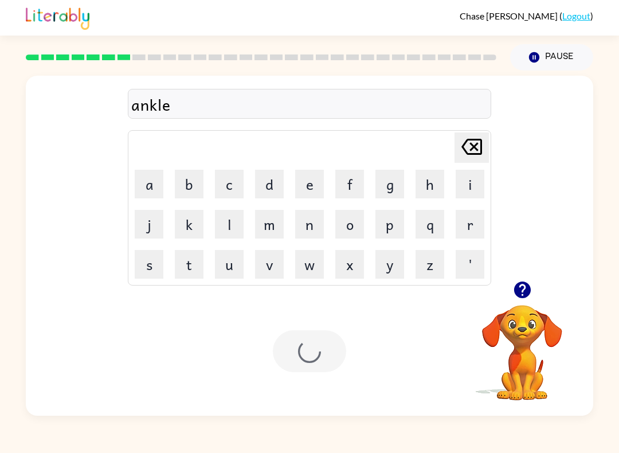
click at [341, 341] on div at bounding box center [309, 351] width 73 height 42
click at [440, 109] on div at bounding box center [309, 104] width 363 height 30
click at [454, 87] on div "Delete Delete last character input a b c d e f g h i j k l m n o p q r s t u v …" at bounding box center [309, 179] width 363 height 214
click at [465, 99] on div at bounding box center [309, 104] width 363 height 30
click at [446, 112] on div at bounding box center [309, 104] width 363 height 30
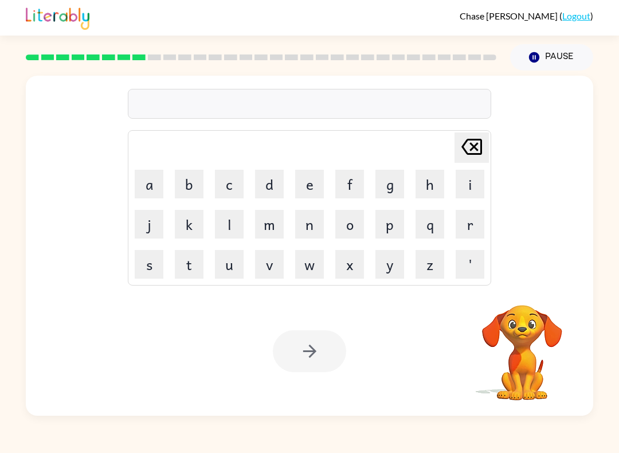
click at [446, 112] on div at bounding box center [309, 104] width 363 height 30
click at [451, 107] on div at bounding box center [309, 104] width 363 height 30
click at [448, 115] on div at bounding box center [309, 104] width 363 height 30
click at [438, 124] on div "Delete Delete last character input a b c d e f g h i j k l m n o p q r s t u v …" at bounding box center [309, 179] width 363 height 214
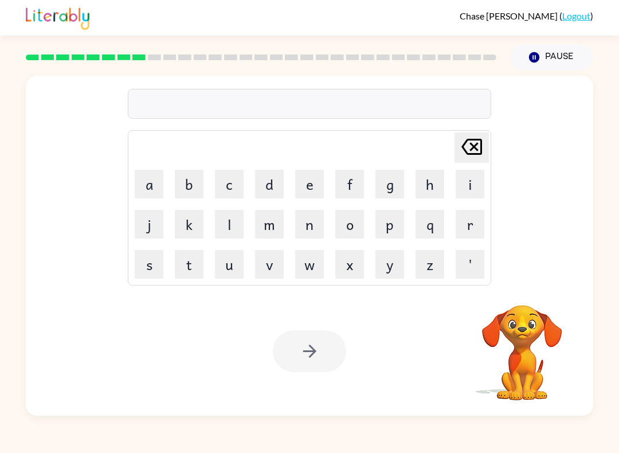
click at [438, 124] on div "Delete Delete last character input a b c d e f g h i j k l m n o p q r s t u v …" at bounding box center [309, 179] width 363 height 214
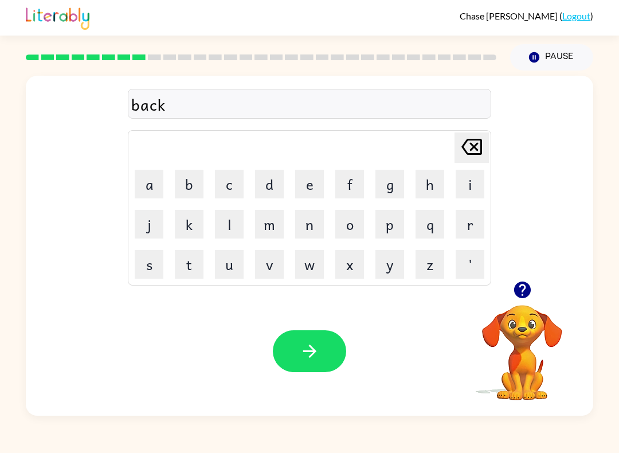
click at [303, 363] on button "button" at bounding box center [309, 351] width 73 height 42
click at [323, 340] on div at bounding box center [309, 351] width 73 height 42
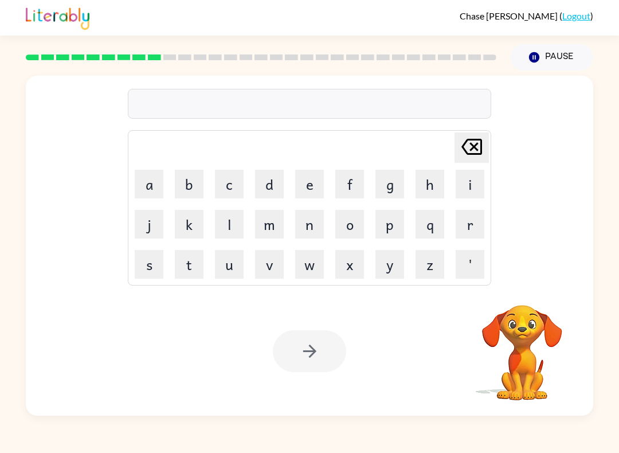
click at [349, 120] on div "Delete Delete last character input a b c d e f g h i j k l m n o p q r s t u v …" at bounding box center [309, 179] width 363 height 214
click at [348, 119] on div at bounding box center [309, 104] width 363 height 30
click at [340, 104] on div at bounding box center [309, 104] width 363 height 30
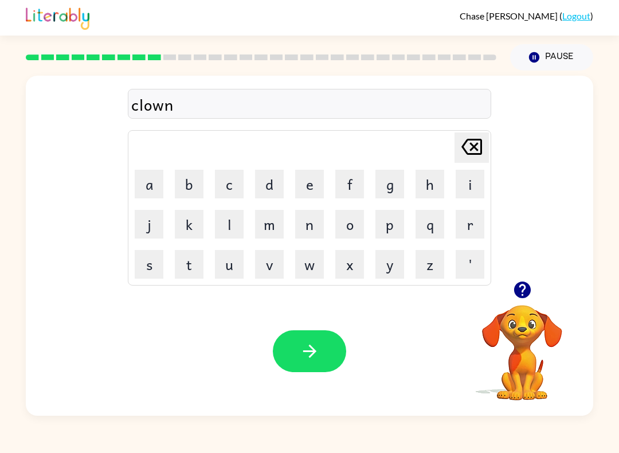
click at [320, 345] on button "button" at bounding box center [309, 351] width 73 height 42
click at [320, 345] on div at bounding box center [309, 351] width 73 height 42
click at [340, 348] on div at bounding box center [309, 351] width 73 height 42
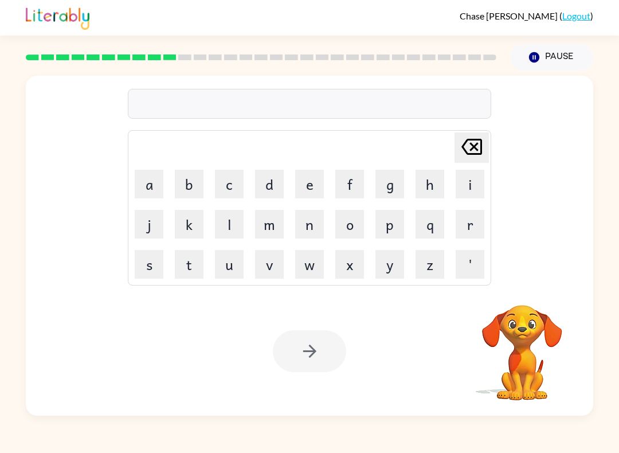
click at [531, 348] on video "Your browser must support playing .mp4 files to use Literably. Please try using…" at bounding box center [522, 344] width 115 height 115
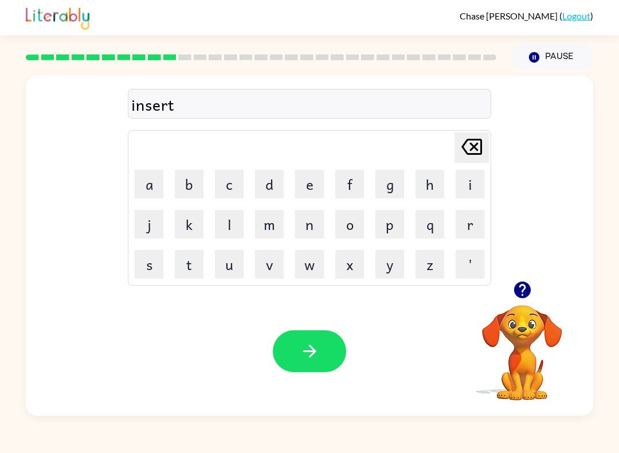
click at [289, 370] on button "button" at bounding box center [309, 351] width 73 height 42
click at [289, 370] on div at bounding box center [309, 351] width 73 height 42
click at [328, 353] on div at bounding box center [309, 351] width 73 height 42
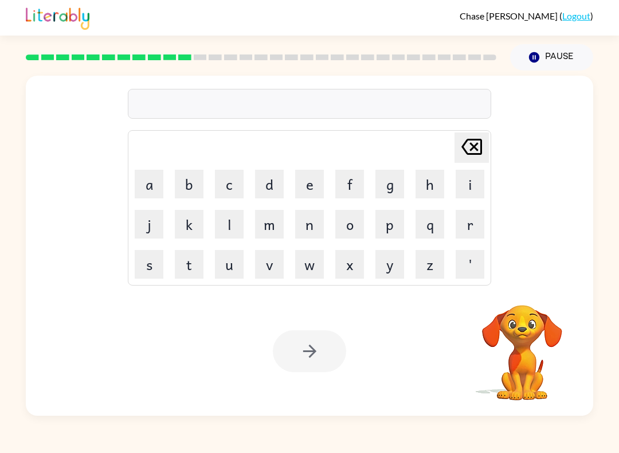
click at [323, 99] on div at bounding box center [309, 104] width 363 height 30
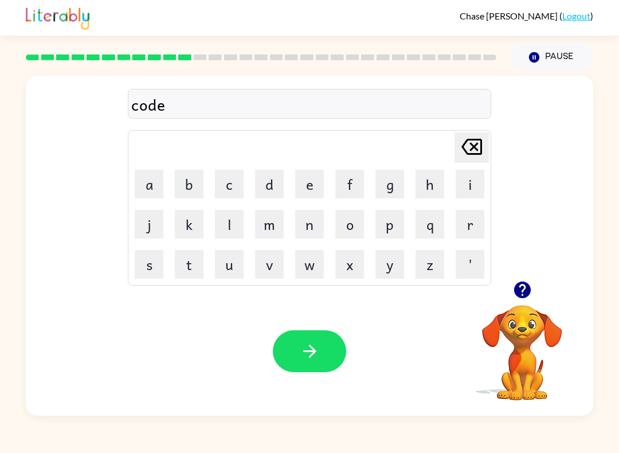
click at [316, 344] on icon "button" at bounding box center [310, 351] width 20 height 20
click at [315, 365] on div at bounding box center [309, 351] width 73 height 42
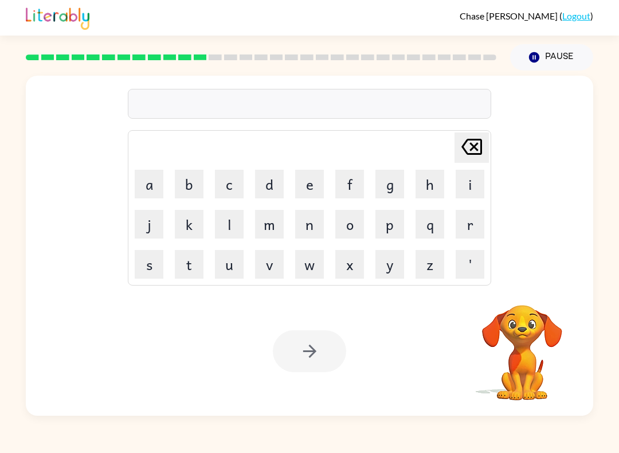
click at [532, 335] on video "Your browser must support playing .mp4 files to use Literably. Please try using…" at bounding box center [522, 344] width 115 height 115
click at [531, 346] on video "Your browser must support playing .mp4 files to use Literably. Please try using…" at bounding box center [522, 344] width 115 height 115
click at [450, 108] on div at bounding box center [309, 104] width 363 height 30
click at [466, 95] on div at bounding box center [309, 104] width 363 height 30
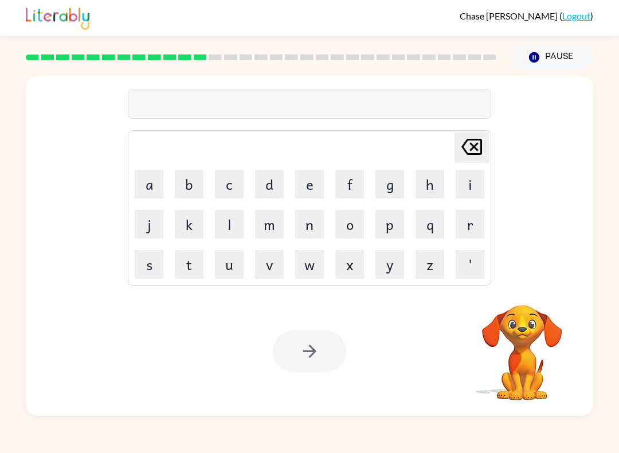
click at [473, 102] on div at bounding box center [309, 104] width 363 height 30
click at [300, 344] on icon "button" at bounding box center [310, 351] width 20 height 20
click at [300, 344] on div at bounding box center [309, 351] width 73 height 42
click at [308, 360] on div at bounding box center [309, 351] width 73 height 42
click at [320, 347] on div at bounding box center [309, 351] width 73 height 42
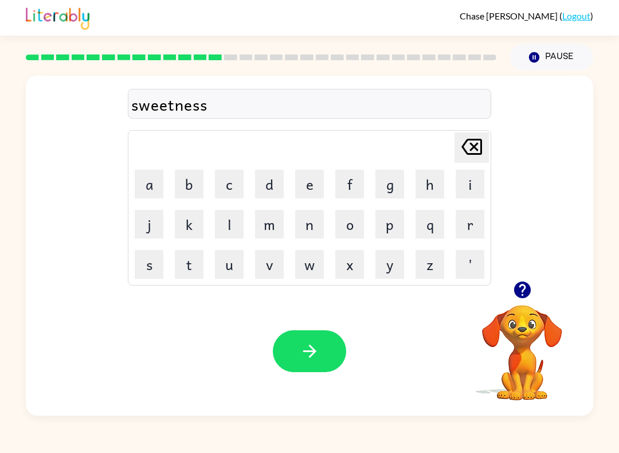
click at [317, 351] on icon "button" at bounding box center [310, 351] width 20 height 20
click at [325, 343] on div at bounding box center [309, 351] width 73 height 42
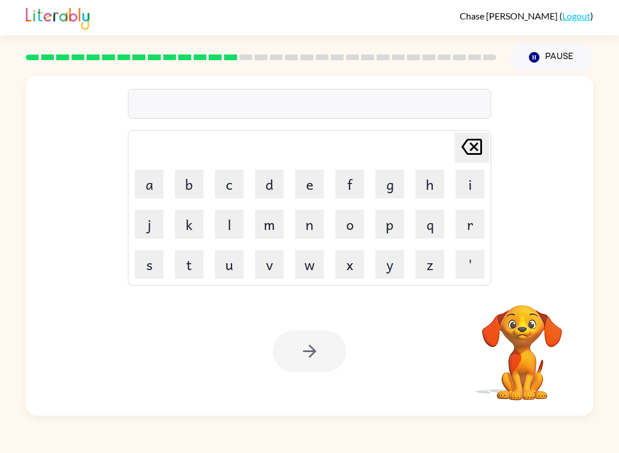
click at [379, 89] on div at bounding box center [309, 104] width 363 height 30
click at [378, 89] on div at bounding box center [309, 104] width 363 height 30
click at [359, 100] on div at bounding box center [309, 104] width 363 height 30
click at [380, 96] on div at bounding box center [309, 104] width 363 height 30
click at [396, 94] on div at bounding box center [309, 104] width 363 height 30
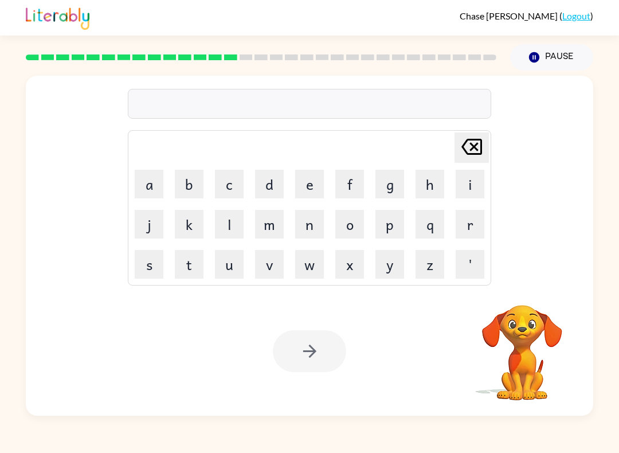
click at [401, 94] on div at bounding box center [309, 104] width 363 height 30
click at [391, 101] on div at bounding box center [309, 104] width 363 height 30
click at [394, 103] on div at bounding box center [309, 104] width 363 height 30
click at [320, 348] on div at bounding box center [309, 351] width 73 height 42
click at [315, 352] on icon "button" at bounding box center [308, 350] width 13 height 13
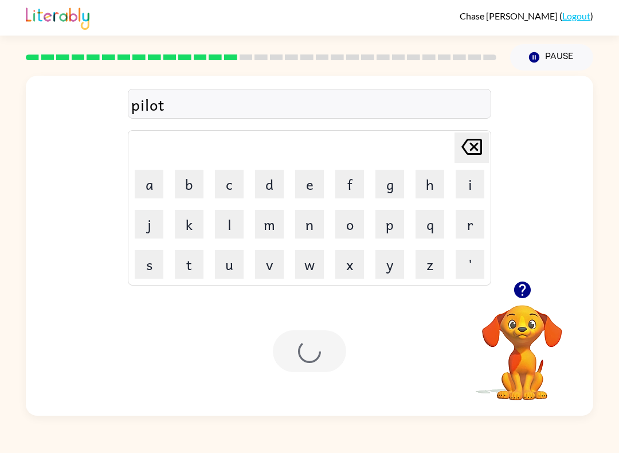
click at [315, 352] on div at bounding box center [309, 351] width 73 height 42
click at [324, 349] on div at bounding box center [309, 351] width 73 height 42
click at [390, 95] on div at bounding box center [309, 104] width 363 height 30
click at [389, 95] on div at bounding box center [309, 104] width 363 height 30
click at [391, 91] on div at bounding box center [309, 104] width 363 height 30
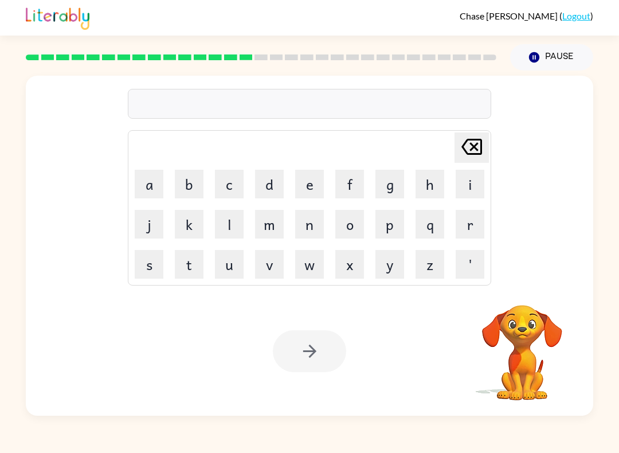
click at [421, 81] on div "Delete Delete last character input a b c d e f g h i j k l m n o p q r s t u v …" at bounding box center [309, 179] width 363 height 214
click at [417, 96] on div at bounding box center [309, 104] width 363 height 30
click at [434, 107] on div at bounding box center [309, 104] width 363 height 30
click at [531, 344] on video "Your browser must support playing .mp4 files to use Literably. Please try using…" at bounding box center [522, 344] width 115 height 115
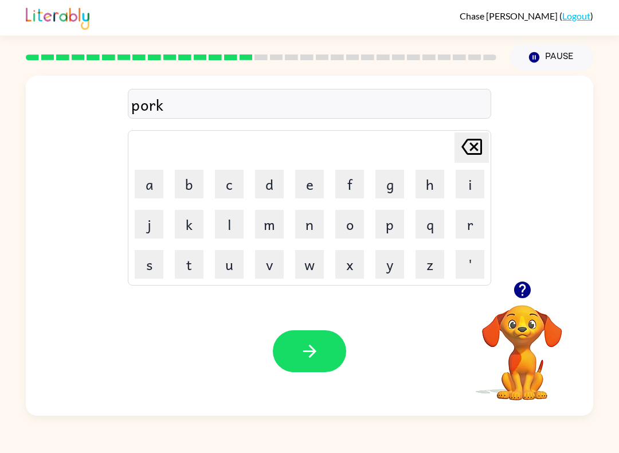
click at [298, 333] on button "button" at bounding box center [309, 351] width 73 height 42
click at [298, 333] on div at bounding box center [309, 351] width 73 height 42
click at [316, 340] on div at bounding box center [309, 351] width 73 height 42
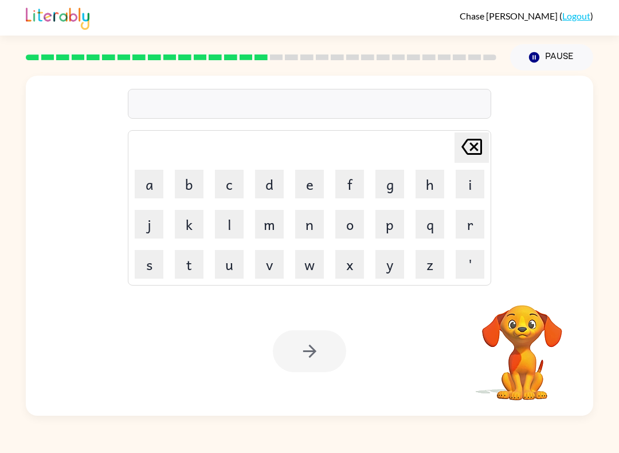
click at [533, 315] on video "Your browser must support playing .mp4 files to use Literably. Please try using…" at bounding box center [522, 344] width 115 height 115
click at [532, 315] on video "Your browser must support playing .mp4 files to use Literably. Please try using…" at bounding box center [522, 344] width 115 height 115
click at [358, 109] on div at bounding box center [309, 104] width 363 height 30
click at [367, 99] on div at bounding box center [309, 104] width 363 height 30
click at [402, 101] on div at bounding box center [309, 104] width 363 height 30
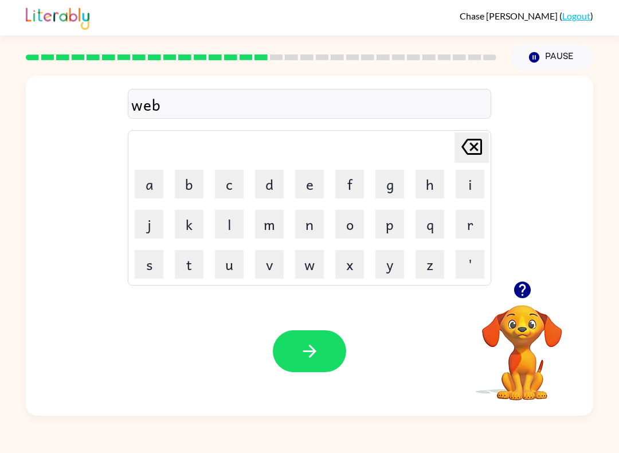
click at [319, 354] on icon "button" at bounding box center [310, 351] width 20 height 20
click at [317, 352] on div at bounding box center [309, 351] width 73 height 42
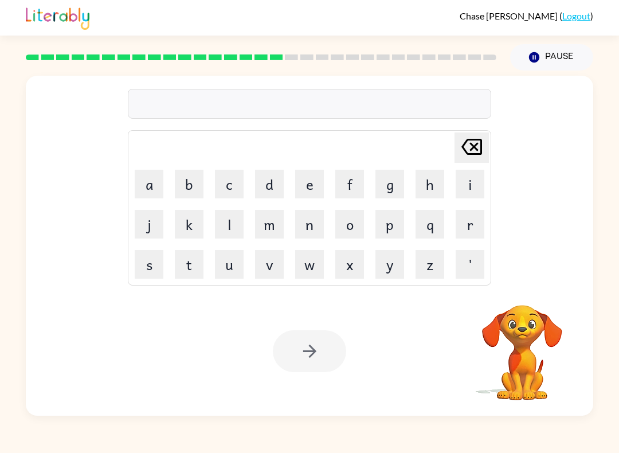
click at [408, 100] on div at bounding box center [309, 104] width 363 height 30
click at [412, 101] on div at bounding box center [309, 104] width 363 height 30
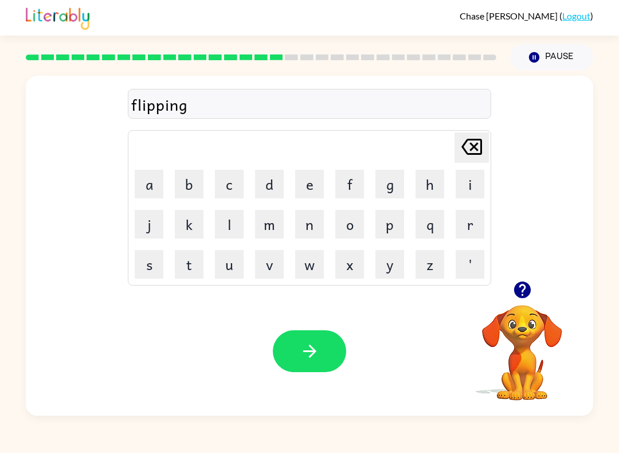
click at [313, 348] on icon "button" at bounding box center [310, 351] width 20 height 20
click at [312, 348] on div at bounding box center [309, 351] width 73 height 42
click at [307, 357] on div at bounding box center [309, 351] width 73 height 42
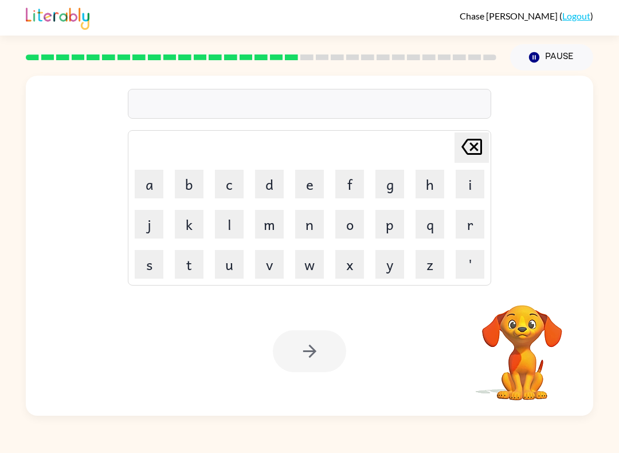
click at [200, 111] on div at bounding box center [309, 104] width 363 height 30
click at [199, 110] on div at bounding box center [309, 104] width 363 height 30
click at [219, 112] on div at bounding box center [309, 104] width 363 height 30
click at [222, 108] on div at bounding box center [309, 104] width 363 height 30
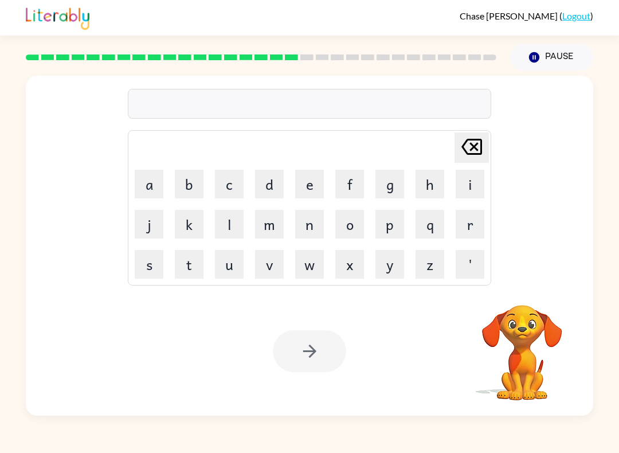
click at [225, 105] on div at bounding box center [309, 104] width 363 height 30
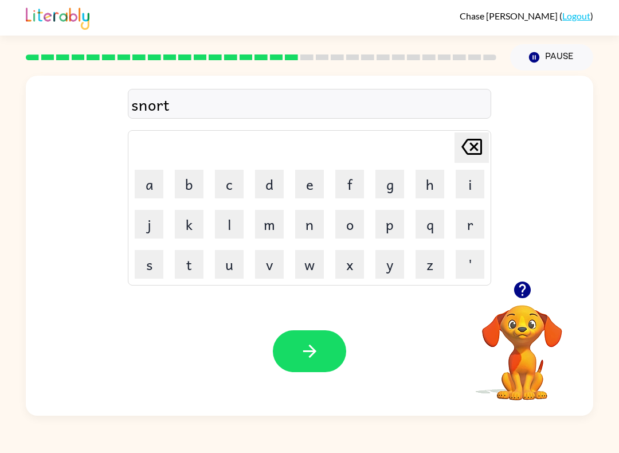
click at [313, 358] on icon "button" at bounding box center [310, 351] width 20 height 20
click at [313, 358] on div at bounding box center [309, 351] width 73 height 42
click at [317, 351] on div at bounding box center [309, 351] width 73 height 42
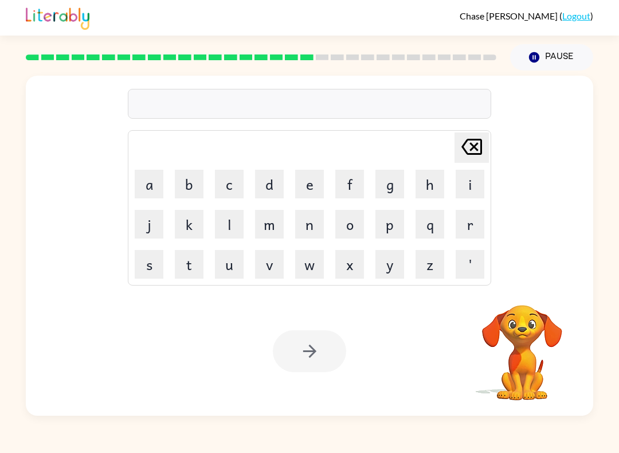
click at [307, 100] on div at bounding box center [309, 104] width 363 height 30
click at [316, 126] on div "Delete Delete last character input a b c d e f g h i j k l m n o p q r s t u v …" at bounding box center [309, 179] width 363 height 214
click at [315, 125] on div "Delete Delete last character input a b c d e f g h i j k l m n o p q r s t u v …" at bounding box center [309, 179] width 363 height 214
click at [326, 122] on div "Delete Delete last character input a b c d e f g h i j k l m n o p q r s t u v …" at bounding box center [309, 179] width 363 height 214
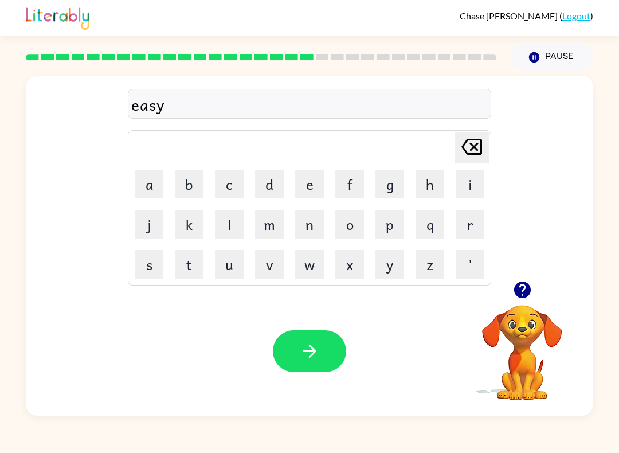
click at [312, 341] on icon "button" at bounding box center [310, 351] width 20 height 20
click at [312, 341] on div at bounding box center [309, 351] width 73 height 42
click at [302, 334] on div at bounding box center [309, 351] width 73 height 42
click at [305, 336] on div at bounding box center [309, 351] width 73 height 42
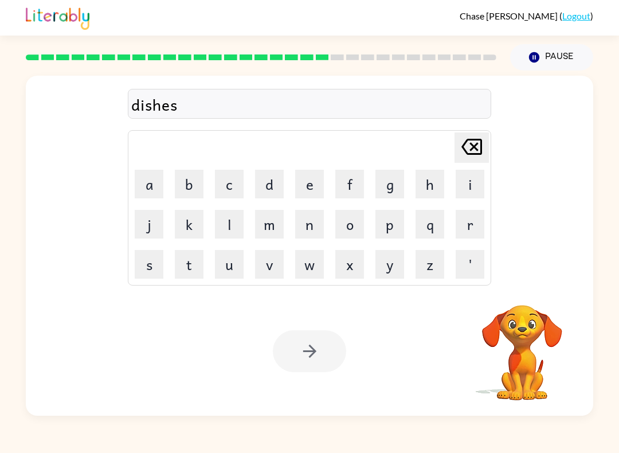
click at [320, 352] on button "button" at bounding box center [309, 351] width 73 height 42
click at [320, 351] on div at bounding box center [309, 351] width 73 height 42
click at [331, 352] on div at bounding box center [309, 351] width 73 height 42
click at [331, 351] on div at bounding box center [309, 351] width 73 height 42
click at [437, 117] on div at bounding box center [309, 104] width 363 height 30
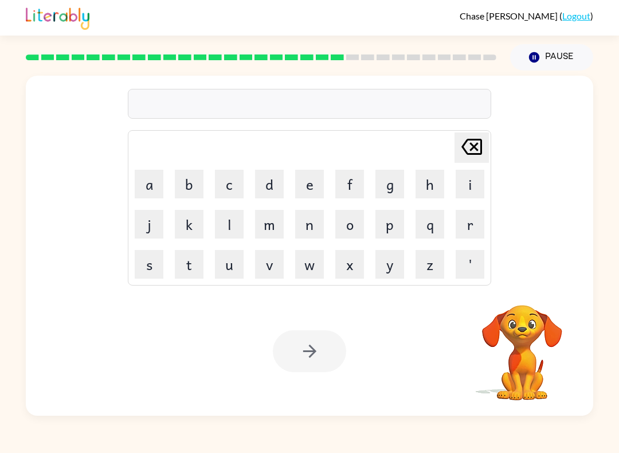
click at [437, 116] on div at bounding box center [309, 104] width 363 height 30
click at [418, 124] on div "Delete Delete last character input a b c d e f g h i j k l m n o p q r s t u v …" at bounding box center [309, 179] width 363 height 214
click at [325, 345] on button "button" at bounding box center [309, 351] width 73 height 42
click at [317, 349] on div at bounding box center [309, 351] width 73 height 42
click at [310, 363] on div at bounding box center [309, 351] width 73 height 42
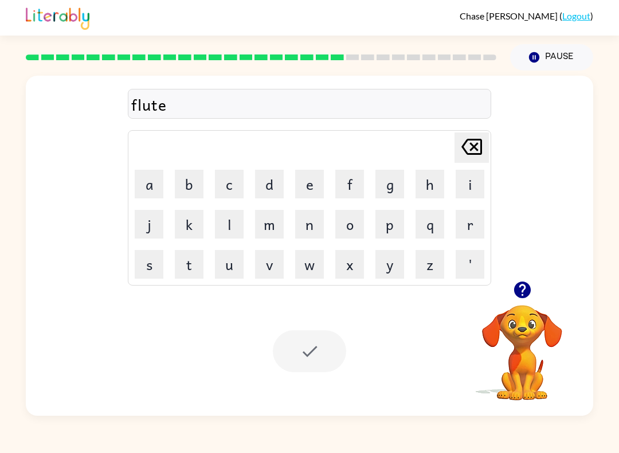
click at [309, 363] on div at bounding box center [309, 351] width 73 height 42
click at [348, 99] on div at bounding box center [309, 104] width 363 height 30
click at [357, 109] on div at bounding box center [309, 104] width 363 height 30
click at [362, 105] on div at bounding box center [309, 104] width 363 height 30
click at [362, 104] on div at bounding box center [309, 104] width 363 height 30
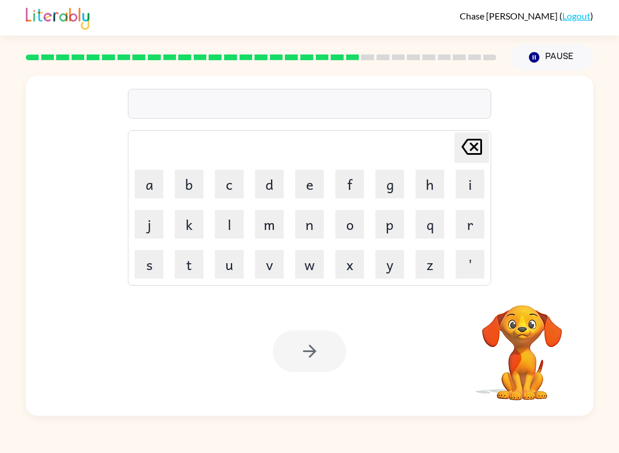
click at [406, 95] on div at bounding box center [309, 104] width 363 height 30
click at [405, 94] on div at bounding box center [309, 104] width 363 height 30
click at [415, 108] on div at bounding box center [309, 104] width 363 height 30
click at [423, 93] on div at bounding box center [309, 104] width 363 height 30
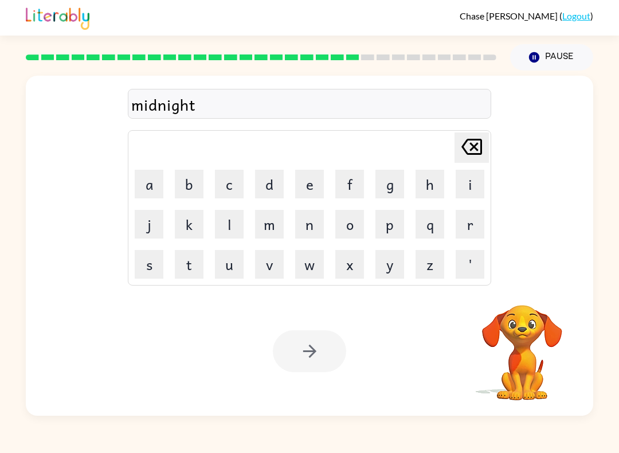
click at [312, 363] on button "button" at bounding box center [309, 351] width 73 height 42
click at [316, 356] on div at bounding box center [309, 351] width 73 height 42
click at [332, 341] on div at bounding box center [309, 351] width 73 height 42
click at [445, 114] on div at bounding box center [309, 104] width 363 height 30
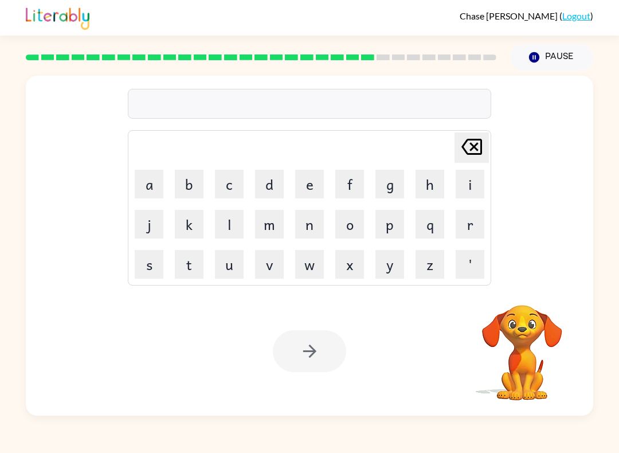
click at [450, 109] on div at bounding box center [309, 104] width 363 height 30
click at [440, 117] on div at bounding box center [309, 104] width 363 height 30
click at [301, 345] on div at bounding box center [309, 351] width 73 height 42
click at [320, 353] on div at bounding box center [309, 351] width 73 height 42
click at [320, 352] on div at bounding box center [309, 351] width 73 height 42
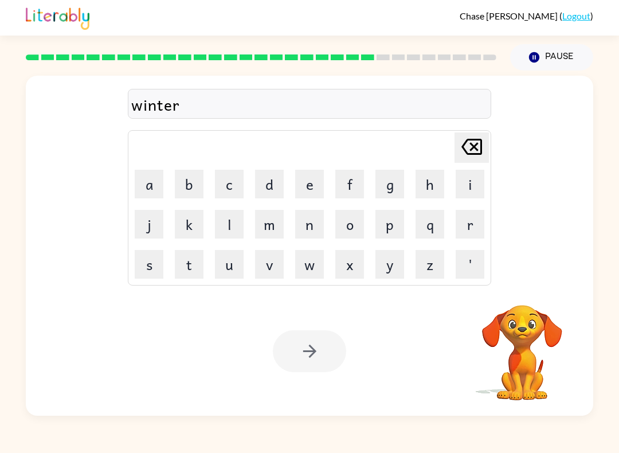
click at [317, 344] on div at bounding box center [309, 351] width 73 height 42
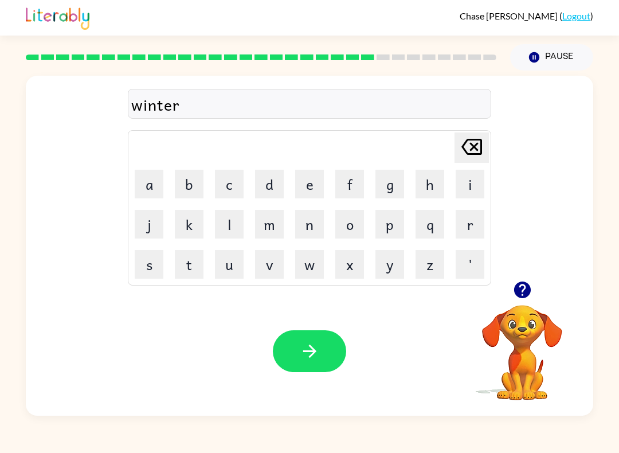
click at [328, 347] on button "button" at bounding box center [309, 351] width 73 height 42
click at [327, 346] on div at bounding box center [309, 351] width 73 height 42
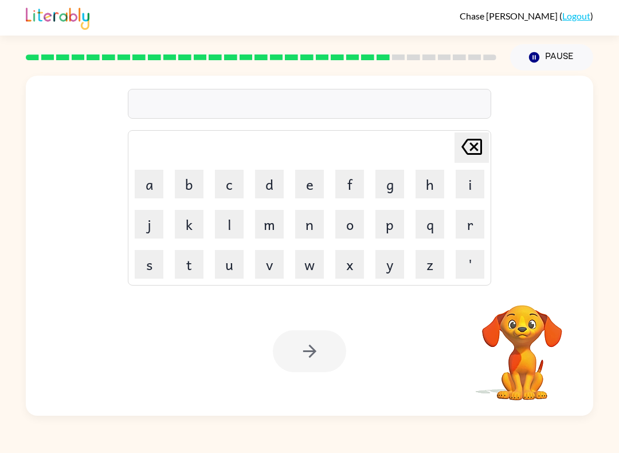
click at [372, 98] on div at bounding box center [309, 104] width 363 height 30
click at [459, 91] on div at bounding box center [309, 104] width 363 height 30
click at [453, 104] on div at bounding box center [309, 104] width 363 height 30
click at [461, 112] on div at bounding box center [309, 104] width 363 height 30
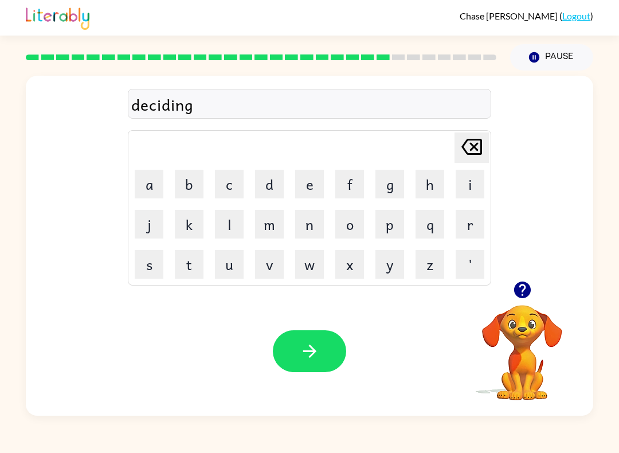
click at [315, 340] on button "button" at bounding box center [309, 351] width 73 height 42
click at [314, 340] on div at bounding box center [309, 351] width 73 height 42
click at [327, 349] on div at bounding box center [309, 351] width 73 height 42
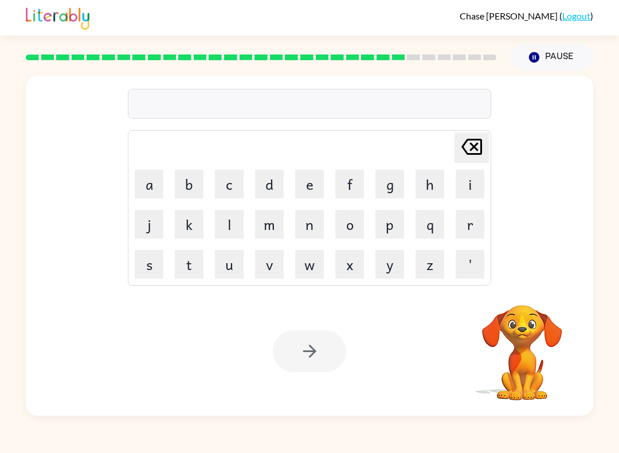
click at [441, 80] on div "Delete Delete last character input a b c d e f g h i j k l m n o p q r s t u v …" at bounding box center [309, 179] width 363 height 214
click at [540, 325] on video "Your browser must support playing .mp4 files to use Literably. Please try using…" at bounding box center [522, 344] width 115 height 115
click at [434, 106] on div at bounding box center [309, 104] width 363 height 30
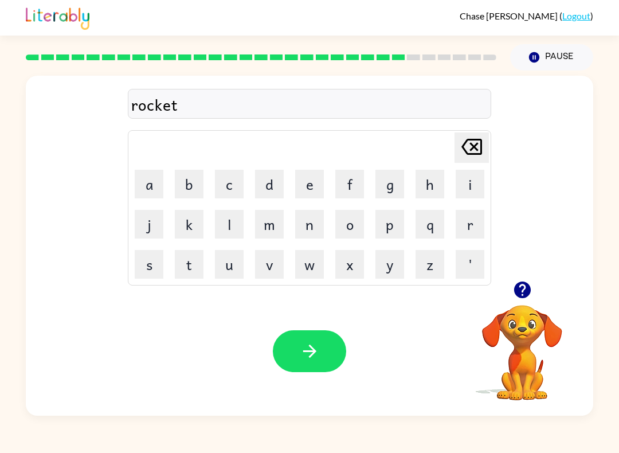
click at [345, 351] on button "button" at bounding box center [309, 351] width 73 height 42
click at [349, 355] on div "Your browser must support playing .mp4 files to use Literably. Please try using…" at bounding box center [309, 350] width 567 height 129
click at [328, 355] on div at bounding box center [309, 351] width 73 height 42
click at [378, 97] on div "rocket" at bounding box center [309, 104] width 356 height 24
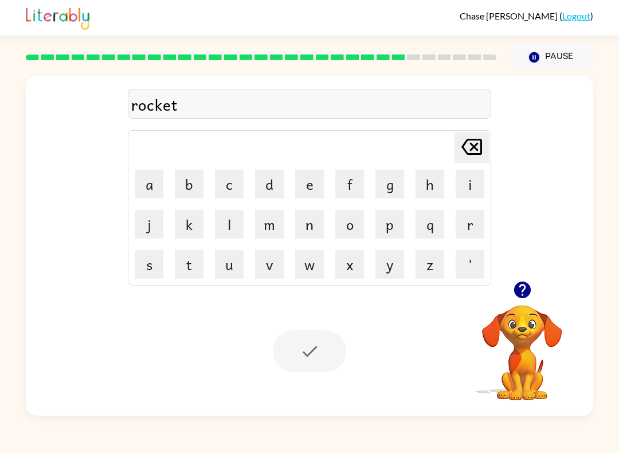
click at [383, 103] on div "rocket" at bounding box center [309, 104] width 356 height 24
click at [392, 105] on div at bounding box center [309, 104] width 363 height 30
click at [422, 97] on div at bounding box center [309, 104] width 363 height 30
click at [421, 97] on div at bounding box center [309, 104] width 363 height 30
click at [425, 105] on div at bounding box center [309, 104] width 363 height 30
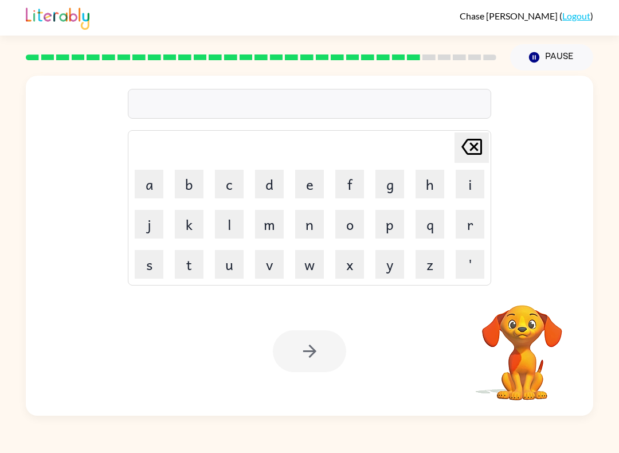
click at [425, 105] on div at bounding box center [309, 104] width 363 height 30
click at [455, 111] on div at bounding box center [309, 104] width 363 height 30
click at [509, 312] on video "Your browser must support playing .mp4 files to use Literably. Please try using…" at bounding box center [522, 344] width 115 height 115
click at [445, 81] on div "Delete Delete last character input a b c d e f g h i j k l m n o p q r s t u v …" at bounding box center [309, 179] width 363 height 214
click at [450, 107] on div at bounding box center [309, 104] width 363 height 30
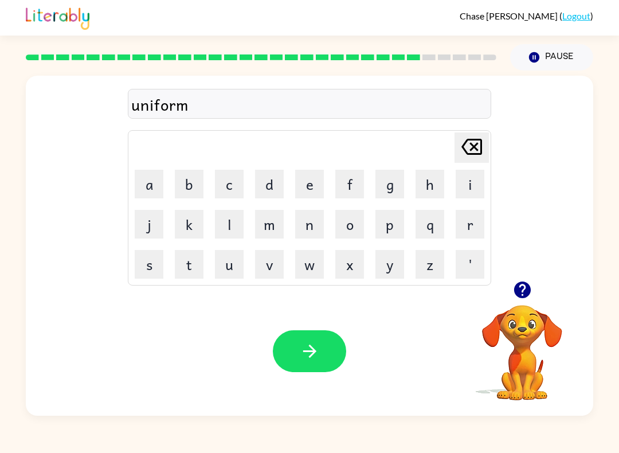
click at [310, 360] on icon "button" at bounding box center [310, 351] width 20 height 20
click at [309, 360] on div at bounding box center [309, 351] width 73 height 42
click at [323, 339] on div at bounding box center [309, 351] width 73 height 42
click at [335, 350] on div at bounding box center [309, 351] width 73 height 42
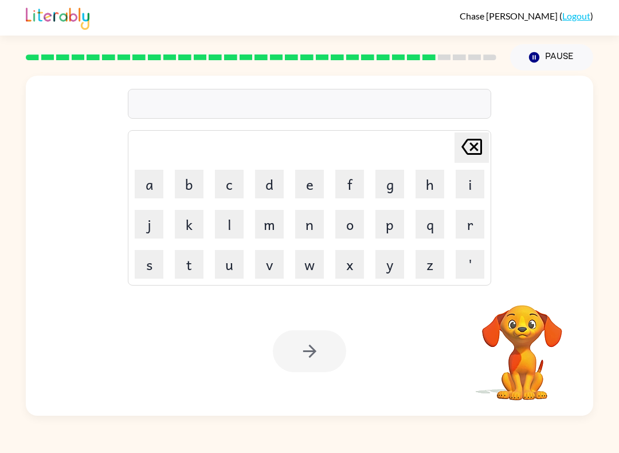
click at [246, 134] on td "Delete Delete last character input" at bounding box center [309, 148] width 360 height 32
click at [246, 133] on td "Delete Delete last character input" at bounding box center [309, 148] width 360 height 32
click at [317, 355] on div at bounding box center [309, 351] width 73 height 42
click at [320, 352] on div at bounding box center [309, 351] width 73 height 42
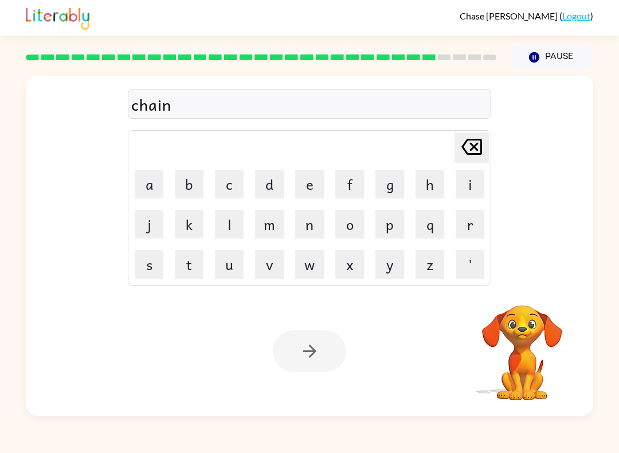
click at [319, 351] on div at bounding box center [309, 351] width 73 height 42
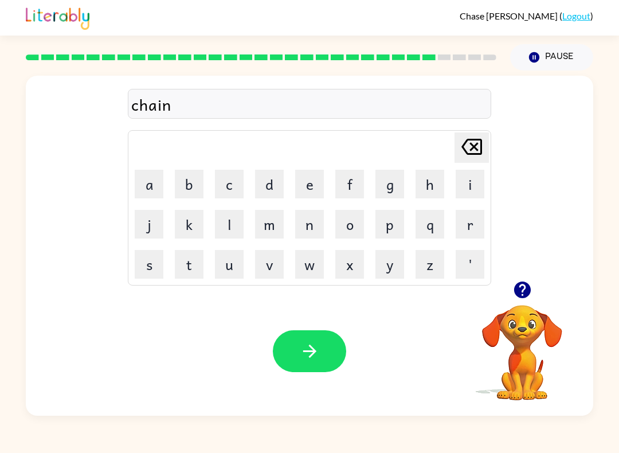
click at [308, 345] on icon "button" at bounding box center [310, 351] width 20 height 20
click at [308, 345] on div at bounding box center [309, 351] width 73 height 42
click at [307, 366] on div at bounding box center [309, 351] width 73 height 42
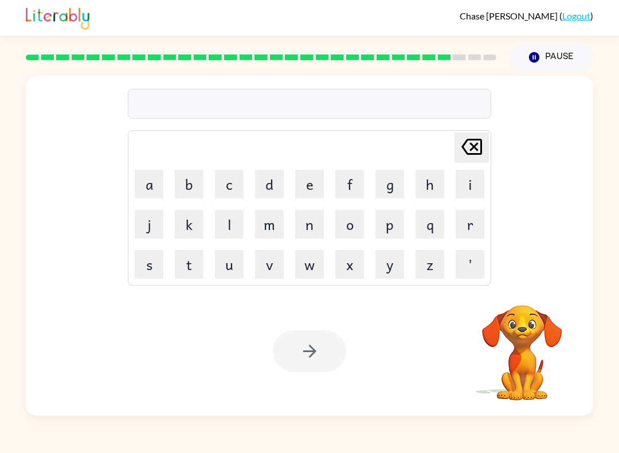
click at [368, 109] on div at bounding box center [309, 104] width 363 height 30
click at [366, 110] on div at bounding box center [309, 104] width 363 height 30
click at [543, 349] on video "Your browser must support playing .mp4 files to use Literably. Please try using…" at bounding box center [522, 344] width 115 height 115
click at [542, 349] on video "Your browser must support playing .mp4 files to use Literably. Please try using…" at bounding box center [522, 344] width 115 height 115
click at [308, 349] on div at bounding box center [309, 351] width 73 height 42
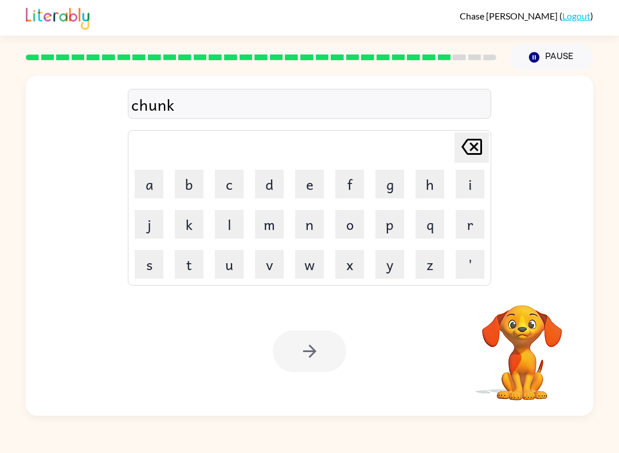
click at [307, 349] on div at bounding box center [309, 351] width 73 height 42
click at [319, 340] on button "button" at bounding box center [309, 351] width 73 height 42
click at [319, 340] on div at bounding box center [309, 351] width 73 height 42
click at [320, 349] on div at bounding box center [309, 351] width 73 height 42
click at [320, 348] on div at bounding box center [309, 351] width 73 height 42
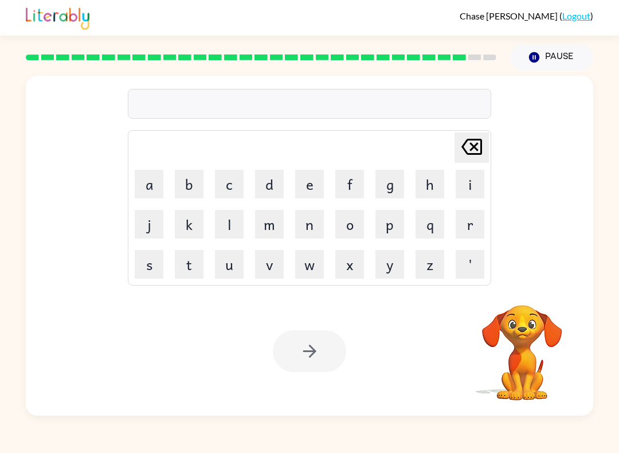
click at [548, 345] on video "Your browser must support playing .mp4 files to use Literably. Please try using…" at bounding box center [522, 344] width 115 height 115
click at [526, 348] on video "Your browser must support playing .mp4 files to use Literably. Please try using…" at bounding box center [522, 344] width 115 height 115
click at [505, 356] on video "Your browser must support playing .mp4 files to use Literably. Please try using…" at bounding box center [522, 344] width 115 height 115
click at [504, 355] on video "Your browser must support playing .mp4 files to use Literably. Please try using…" at bounding box center [522, 344] width 115 height 115
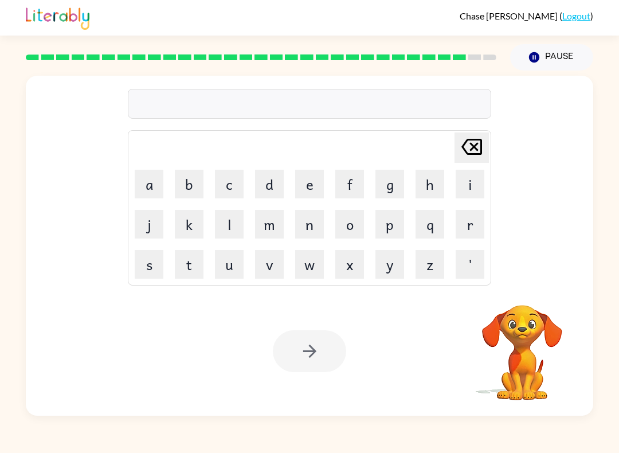
click at [525, 345] on video "Your browser must support playing .mp4 files to use Literably. Please try using…" at bounding box center [522, 344] width 115 height 115
click at [524, 345] on video "Your browser must support playing .mp4 files to use Literably. Please try using…" at bounding box center [522, 344] width 115 height 115
click at [517, 334] on video "Your browser must support playing .mp4 files to use Literably. Please try using…" at bounding box center [522, 344] width 115 height 115
click at [537, 331] on video "Your browser must support playing .mp4 files to use Literably. Please try using…" at bounding box center [522, 344] width 115 height 115
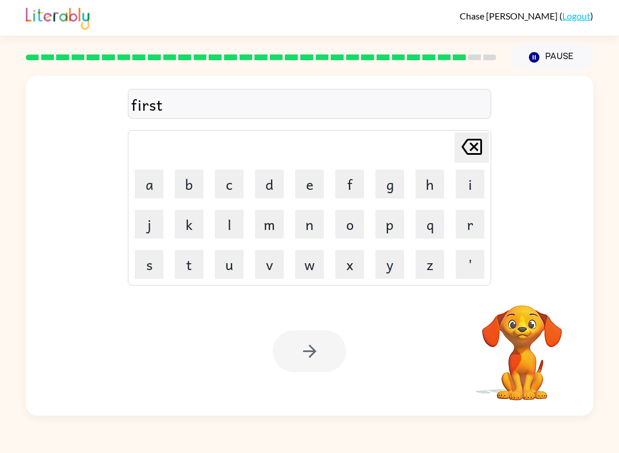
click at [347, 337] on div "Your browser must support playing .mp4 files to use Literably. Please try using…" at bounding box center [309, 350] width 567 height 129
click at [346, 337] on div "Your browser must support playing .mp4 files to use Literably. Please try using…" at bounding box center [309, 350] width 567 height 129
click at [342, 348] on div at bounding box center [309, 351] width 73 height 42
click at [327, 351] on div at bounding box center [309, 351] width 73 height 42
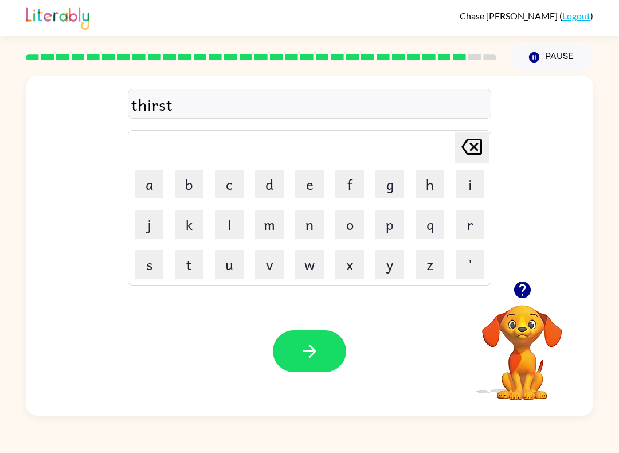
click at [327, 345] on button "button" at bounding box center [309, 351] width 73 height 42
click at [327, 345] on div at bounding box center [309, 351] width 73 height 42
click at [324, 353] on div at bounding box center [309, 351] width 73 height 42
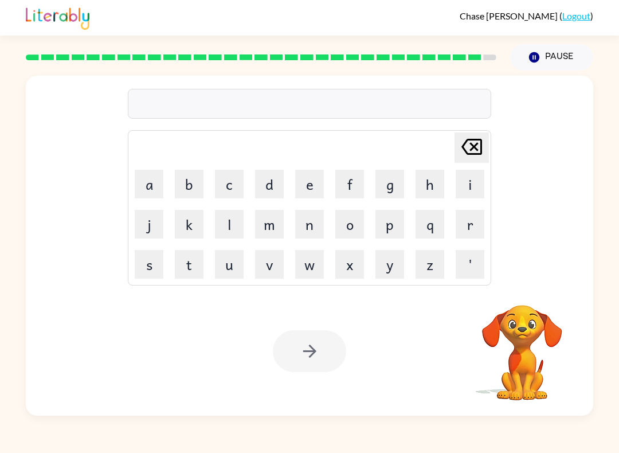
click at [353, 115] on div at bounding box center [309, 104] width 363 height 30
click at [355, 102] on div at bounding box center [309, 104] width 363 height 30
click at [355, 101] on div at bounding box center [309, 104] width 363 height 30
click at [382, 93] on div at bounding box center [309, 104] width 363 height 30
click at [392, 95] on div at bounding box center [309, 104] width 363 height 30
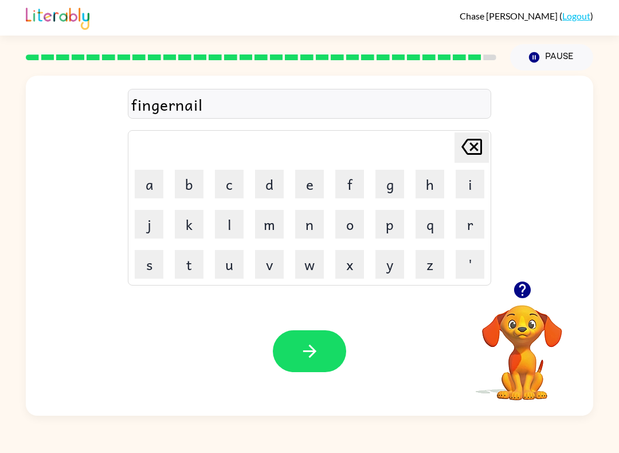
click at [306, 325] on div "Your browser must support playing .mp4 files to use Literably. Please try using…" at bounding box center [309, 350] width 567 height 129
click at [313, 342] on icon "button" at bounding box center [310, 351] width 20 height 20
click at [312, 342] on div at bounding box center [309, 351] width 73 height 42
click at [331, 347] on div at bounding box center [309, 351] width 73 height 42
